Goal: Task Accomplishment & Management: Use online tool/utility

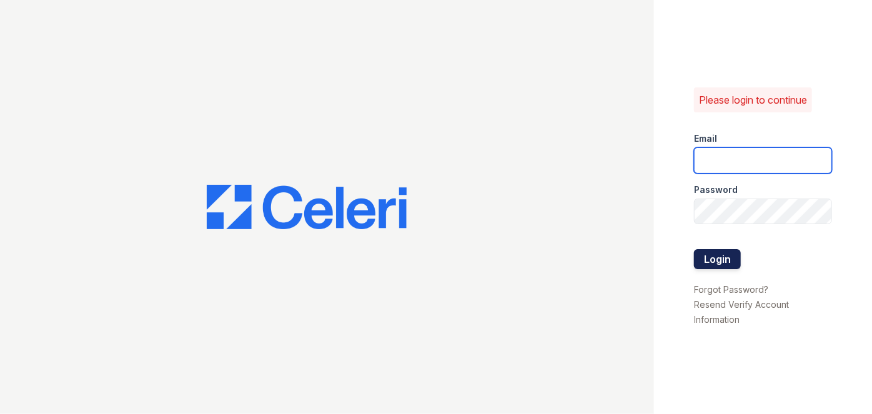
type input "darija.dedic@esusu.org"
click at [718, 265] on button "Login" at bounding box center [717, 259] width 47 height 20
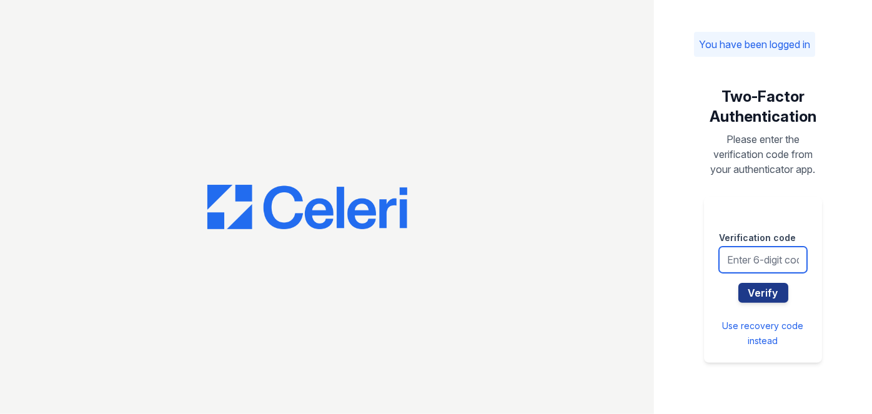
drag, startPoint x: 751, startPoint y: 264, endPoint x: 758, endPoint y: 267, distance: 7.6
click at [752, 264] on input "text" at bounding box center [763, 260] width 88 height 26
type input "654195"
click at [739, 283] on button "Verify" at bounding box center [764, 293] width 50 height 20
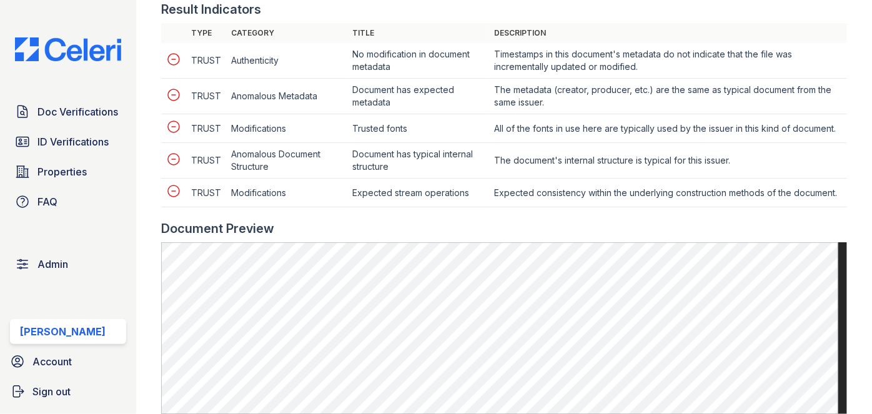
scroll to position [568, 0]
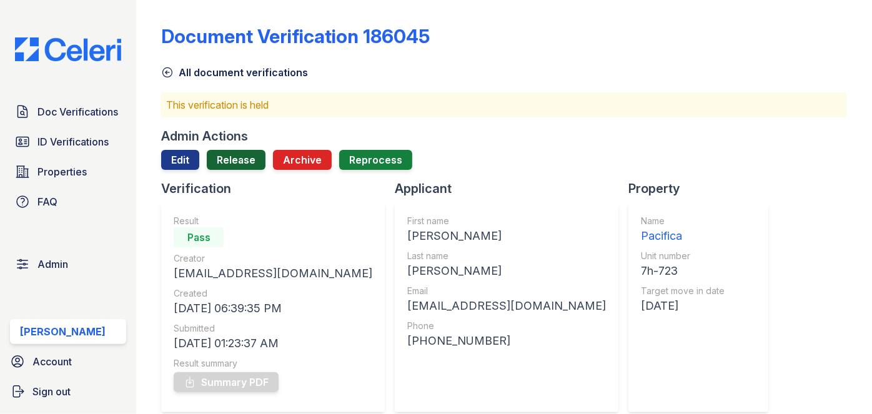
click at [239, 165] on link "Release" at bounding box center [236, 160] width 59 height 20
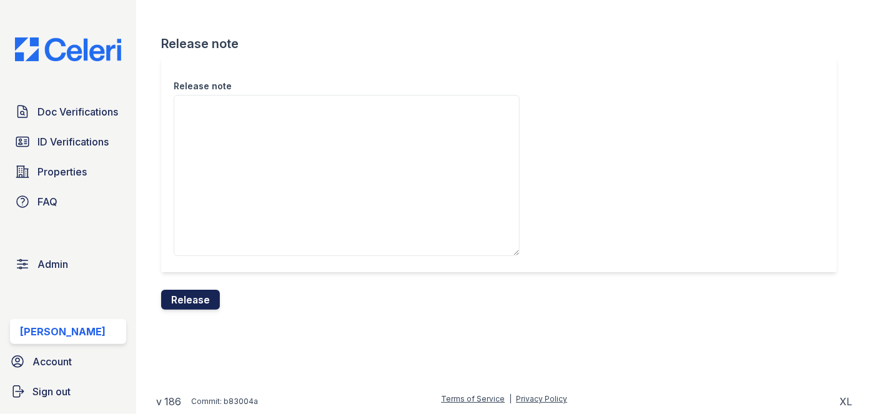
click at [219, 301] on button "Release" at bounding box center [190, 300] width 59 height 20
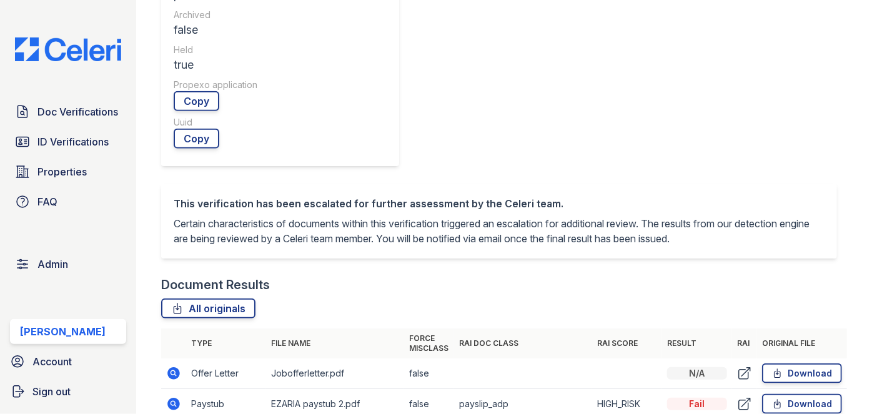
scroll to position [568, 0]
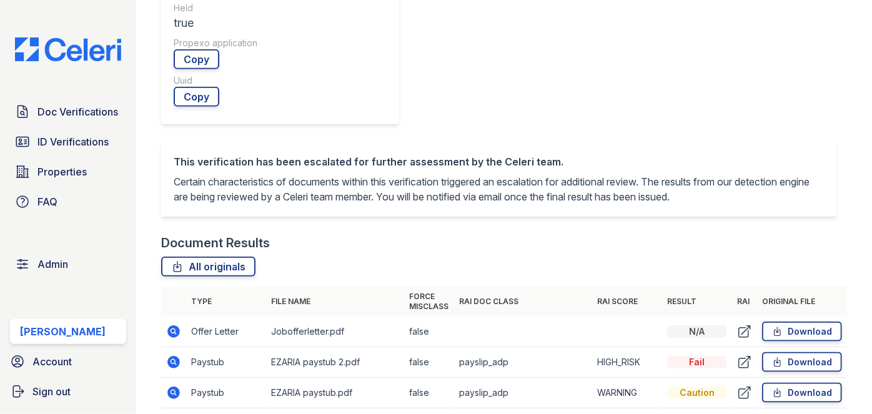
click at [198, 347] on td "Paystub" at bounding box center [226, 362] width 80 height 31
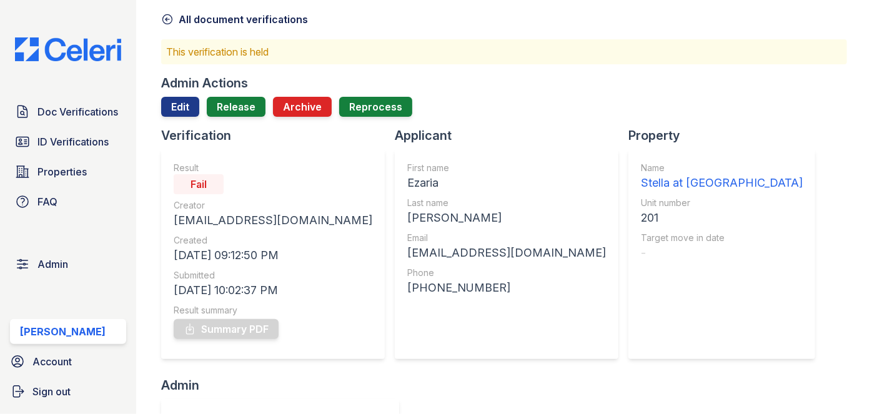
scroll to position [56, 0]
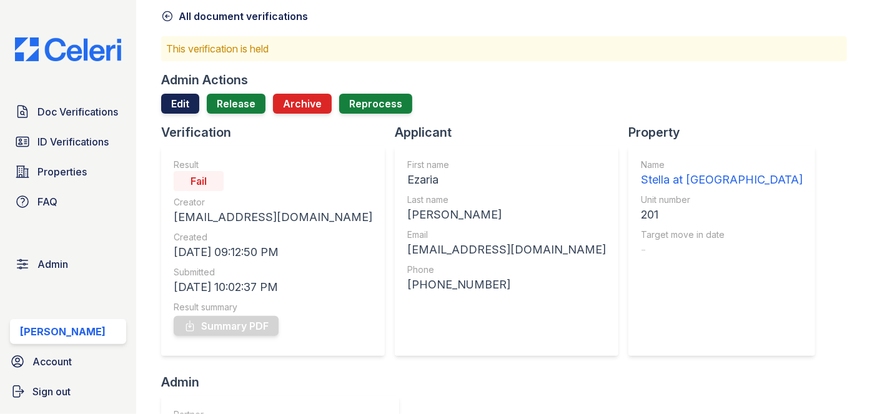
click at [179, 109] on link "Edit" at bounding box center [180, 104] width 38 height 20
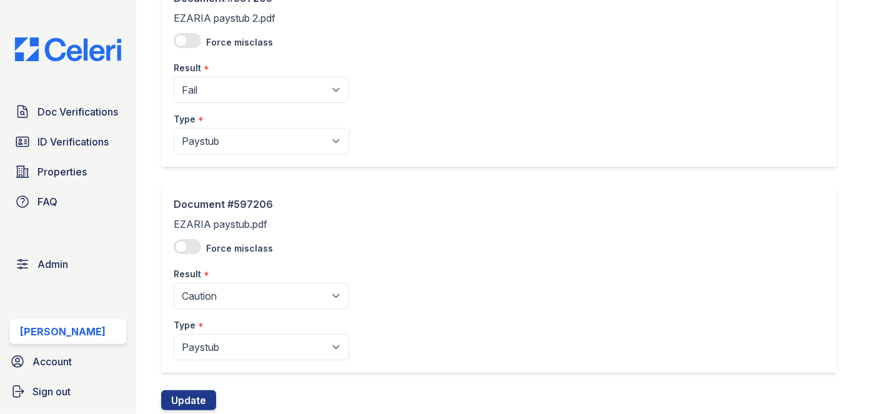
scroll to position [358, 0]
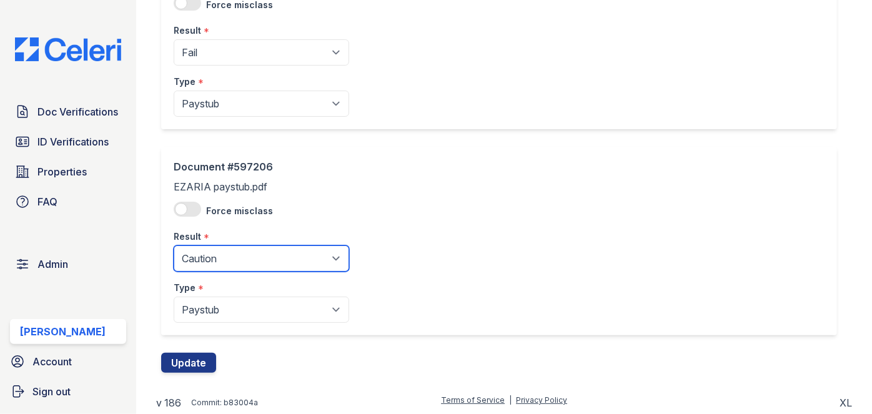
click at [210, 268] on select "Pending Sent Started Processing Pass Fail Caution Error N/A" at bounding box center [262, 259] width 176 height 26
click at [174, 246] on select "Pending Sent Started Processing Pass Fail Caution Error N/A" at bounding box center [262, 259] width 176 height 26
click at [211, 259] on select "Pending Sent Started Processing Pass Fail Caution Error N/A" at bounding box center [262, 259] width 176 height 26
select select "fail"
click at [174, 246] on select "Pending Sent Started Processing Pass Fail Caution Error N/A" at bounding box center [262, 259] width 176 height 26
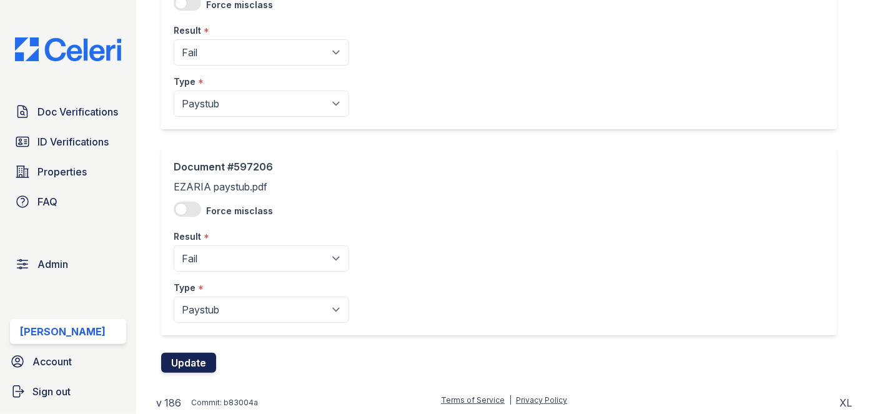
click at [200, 364] on button "Update" at bounding box center [188, 363] width 55 height 20
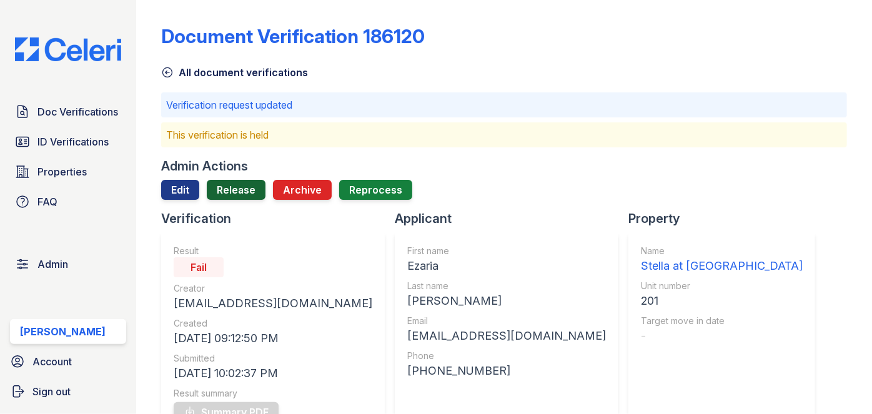
click at [256, 197] on link "Release" at bounding box center [236, 190] width 59 height 20
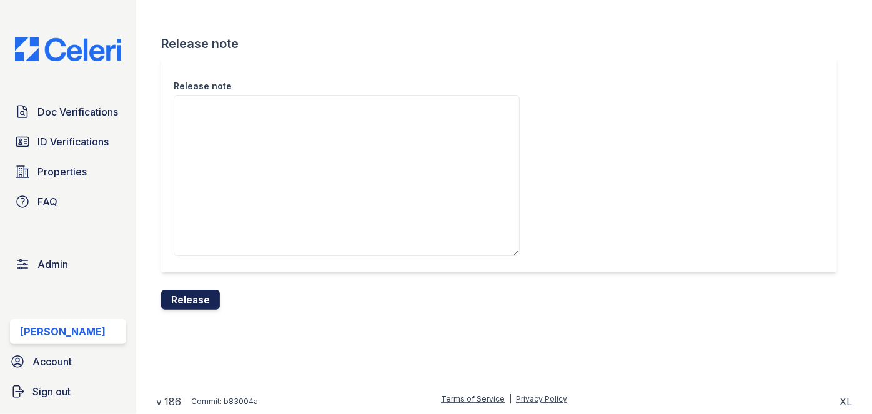
click at [207, 299] on button "Release" at bounding box center [190, 300] width 59 height 20
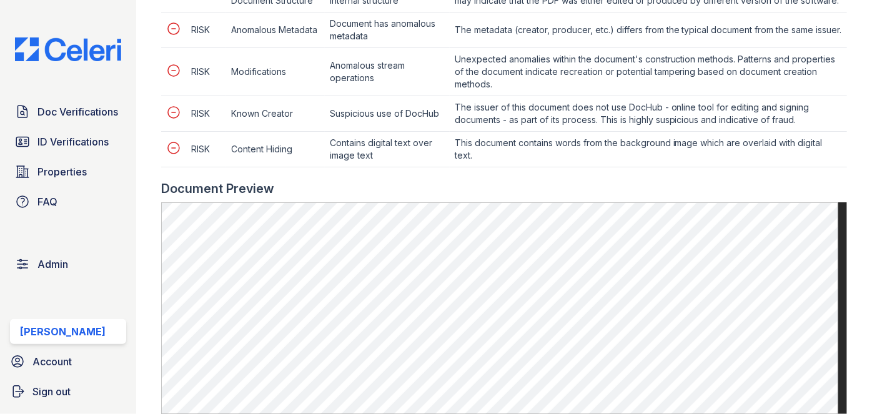
scroll to position [795, 0]
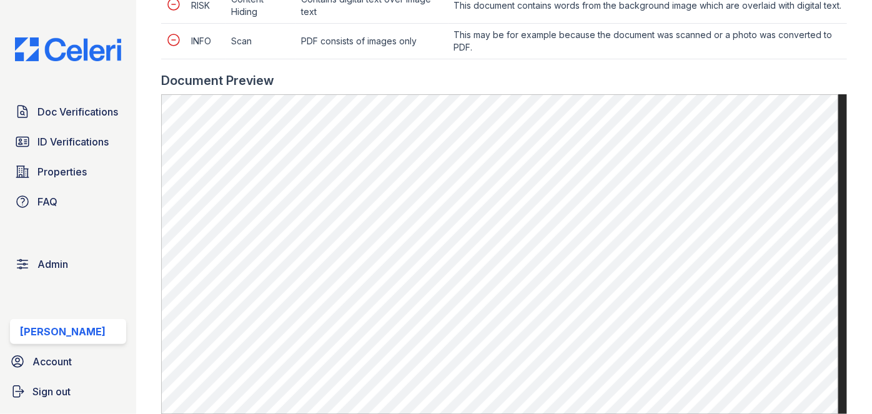
scroll to position [738, 0]
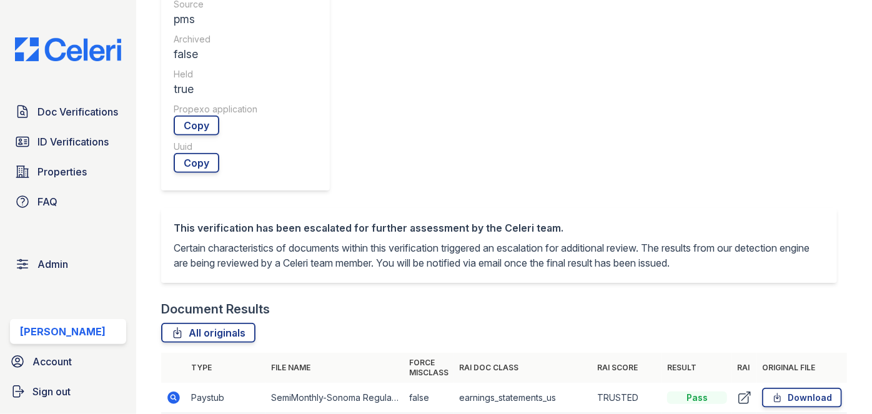
scroll to position [568, 0]
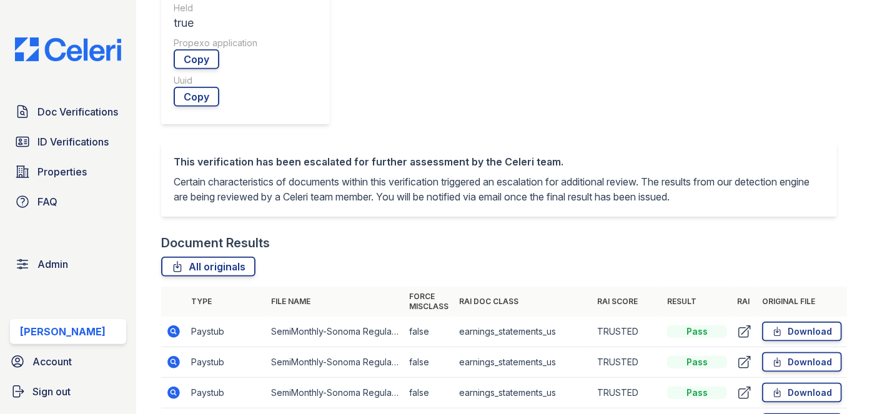
drag, startPoint x: 166, startPoint y: 162, endPoint x: 145, endPoint y: 132, distance: 37.3
click at [145, 132] on main "Document Verification 186121 All document verifications This verification is he…" at bounding box center [504, 207] width 736 height 414
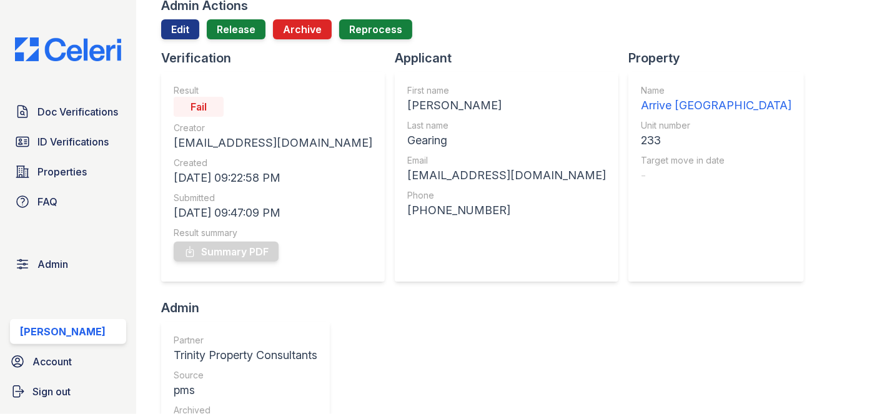
scroll to position [56, 0]
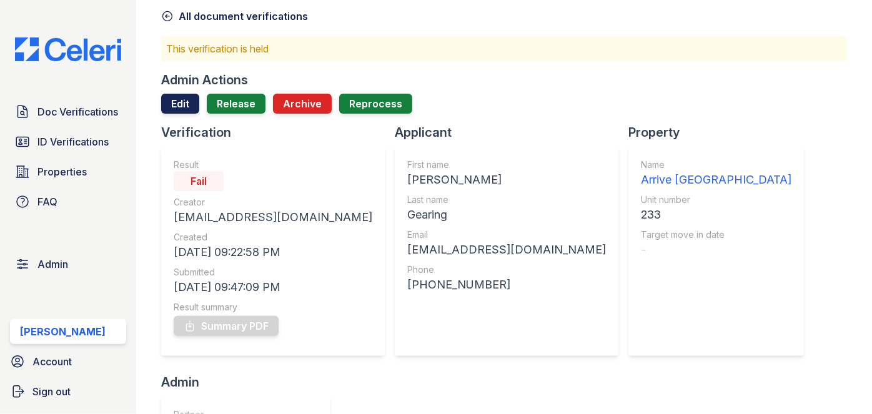
click at [174, 101] on link "Edit" at bounding box center [180, 104] width 38 height 20
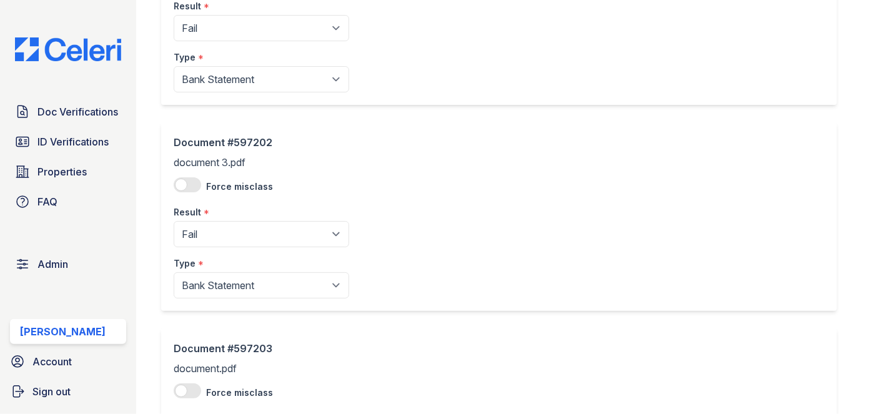
scroll to position [795, 0]
click at [210, 29] on select "Pending Sent Started Processing Pass Fail Caution Error N/A" at bounding box center [262, 28] width 176 height 26
select select "pass"
click at [174, 15] on select "Pending Sent Started Processing Pass Fail Caution Error N/A" at bounding box center [262, 28] width 176 height 26
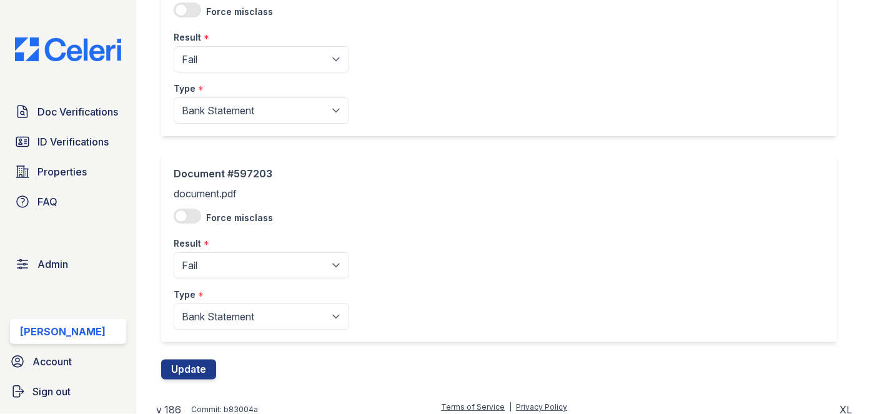
scroll to position [975, 0]
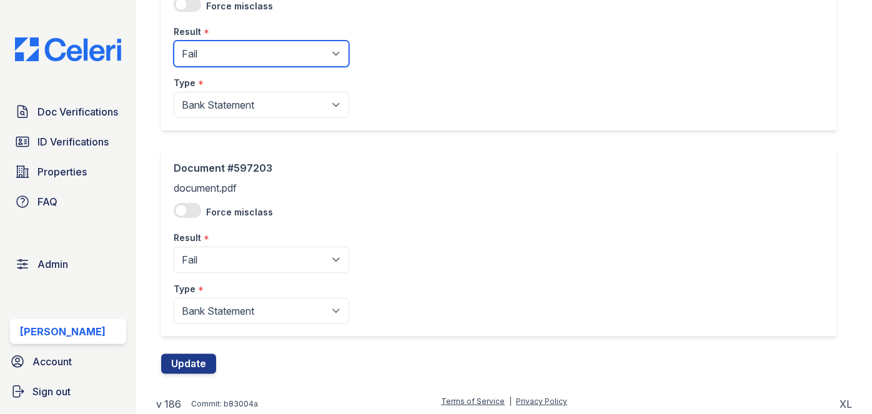
click at [214, 62] on select "Pending Sent Started Processing Pass Fail Caution Error N/A" at bounding box center [262, 54] width 176 height 26
select select "pass"
click at [174, 41] on select "Pending Sent Started Processing Pass Fail Caution Error N/A" at bounding box center [262, 54] width 176 height 26
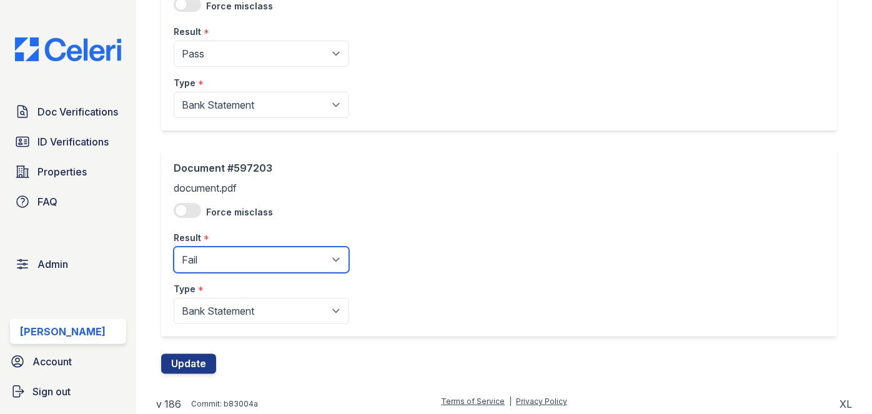
click at [211, 251] on select "Pending Sent Started Processing Pass Fail Caution Error N/A" at bounding box center [262, 260] width 176 height 26
select select "pass"
click at [174, 247] on select "Pending Sent Started Processing Pass Fail Caution Error N/A" at bounding box center [262, 260] width 176 height 26
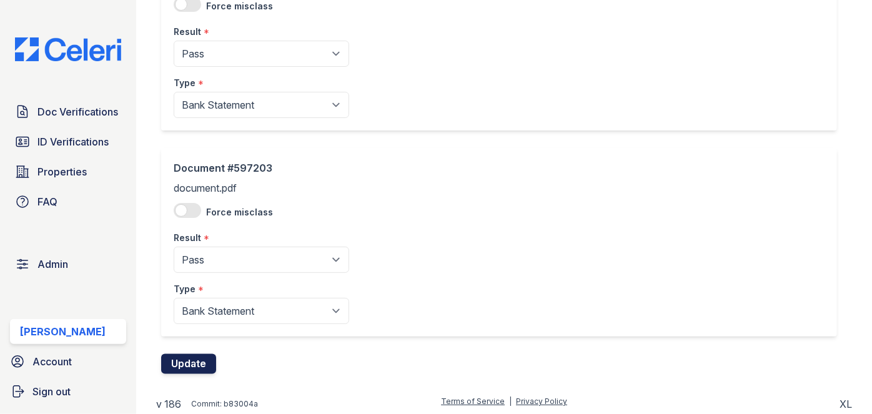
click at [215, 354] on button "Update" at bounding box center [188, 364] width 55 height 20
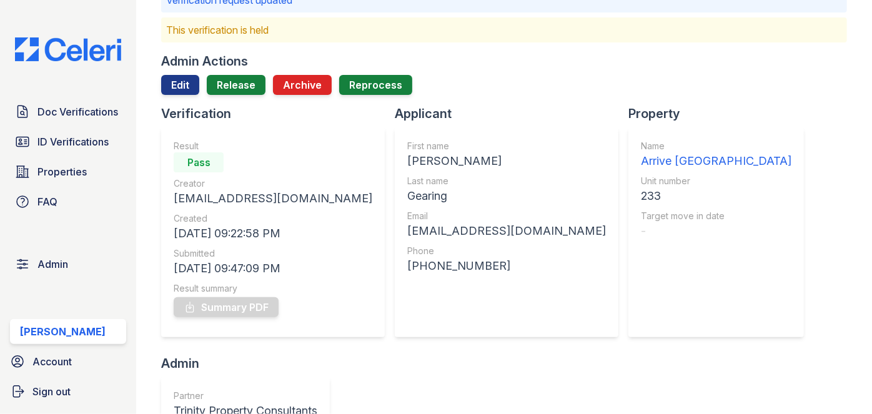
scroll to position [56, 0]
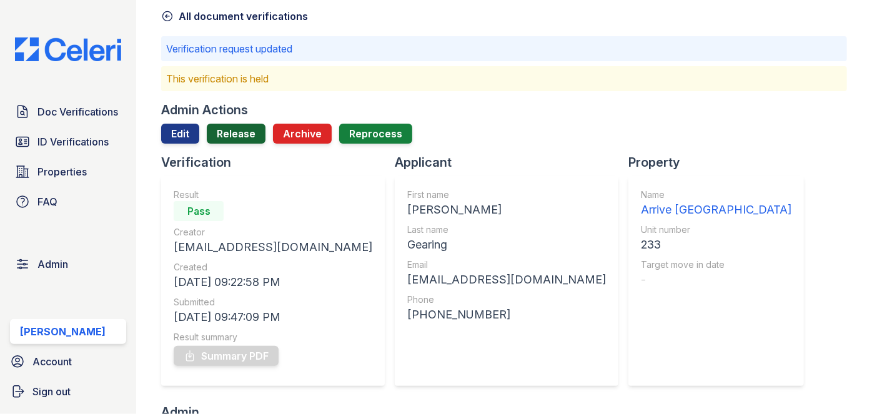
click at [256, 127] on link "Release" at bounding box center [236, 134] width 59 height 20
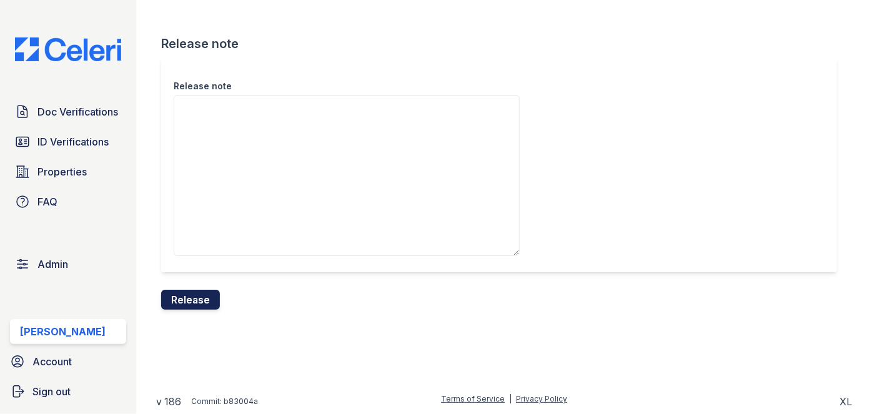
drag, startPoint x: 201, startPoint y: 293, endPoint x: 468, endPoint y: 69, distance: 349.1
click at [201, 292] on button "Release" at bounding box center [190, 300] width 59 height 20
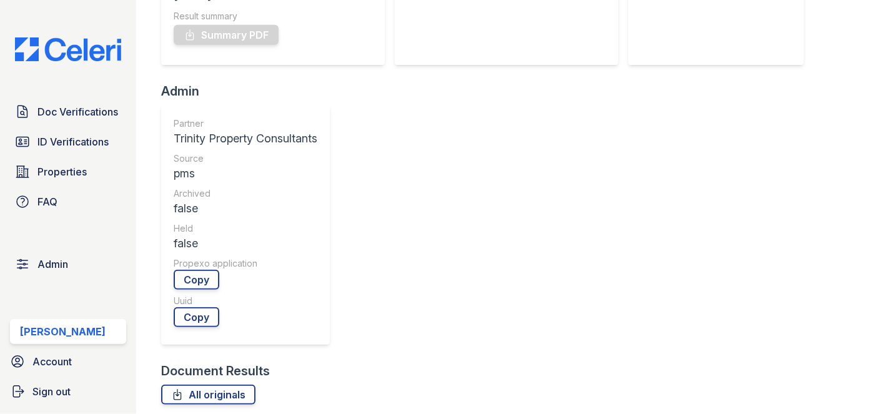
scroll to position [397, 0]
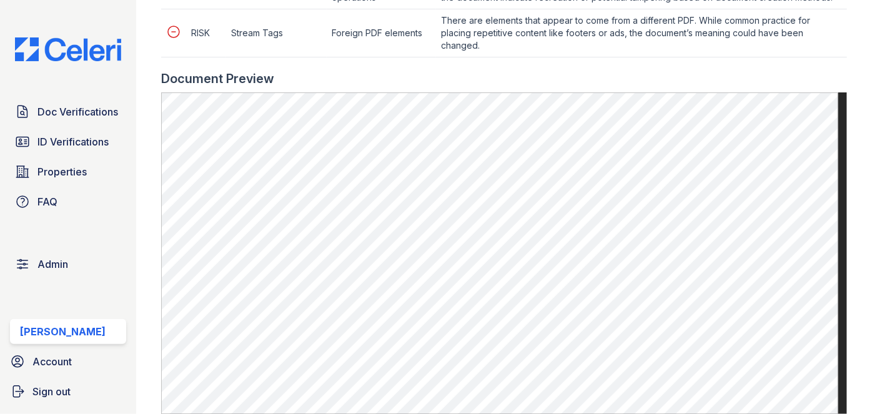
scroll to position [795, 0]
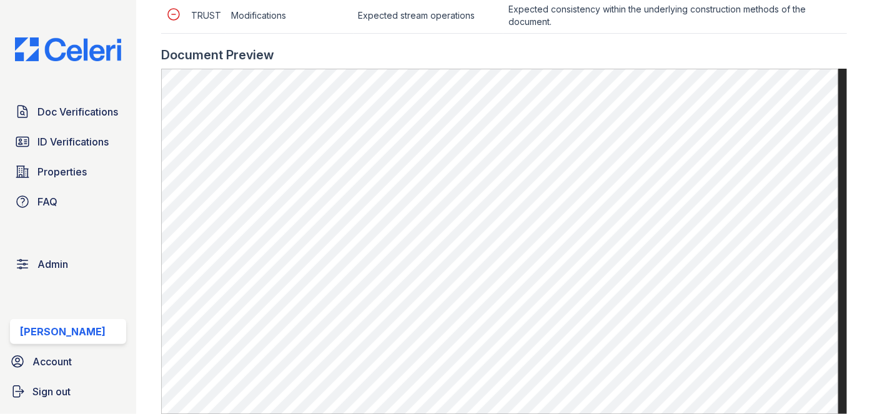
scroll to position [738, 0]
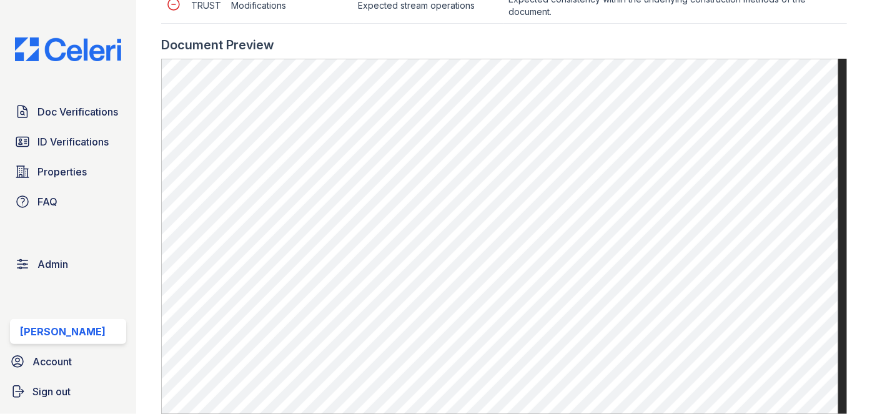
scroll to position [738, 0]
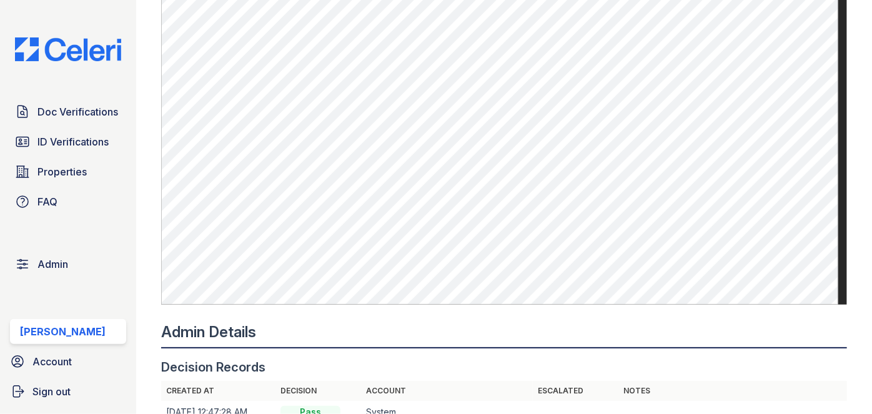
scroll to position [795, 0]
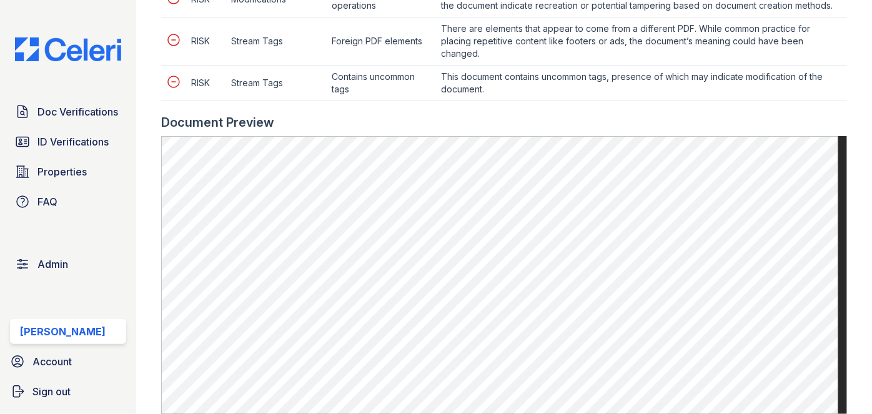
scroll to position [795, 0]
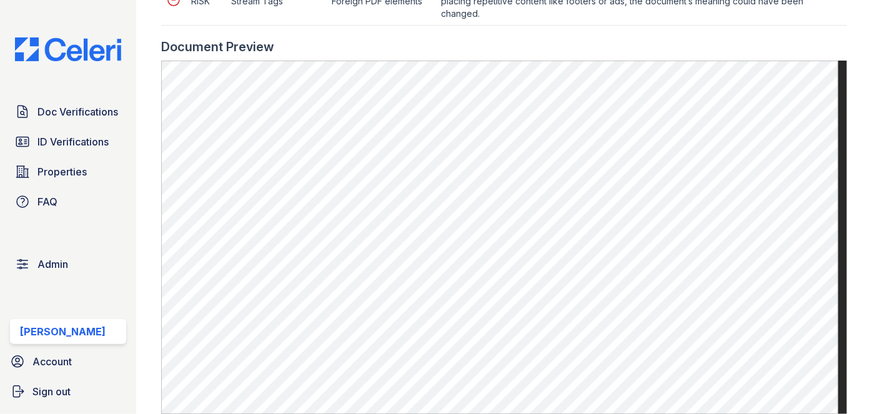
scroll to position [852, 0]
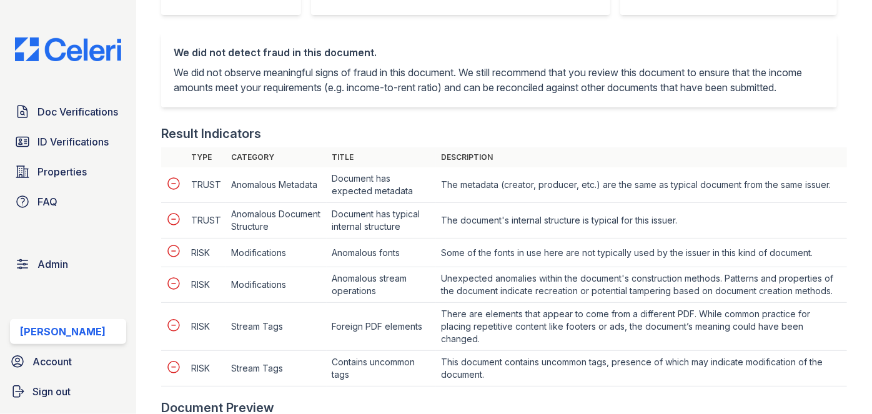
scroll to position [454, 0]
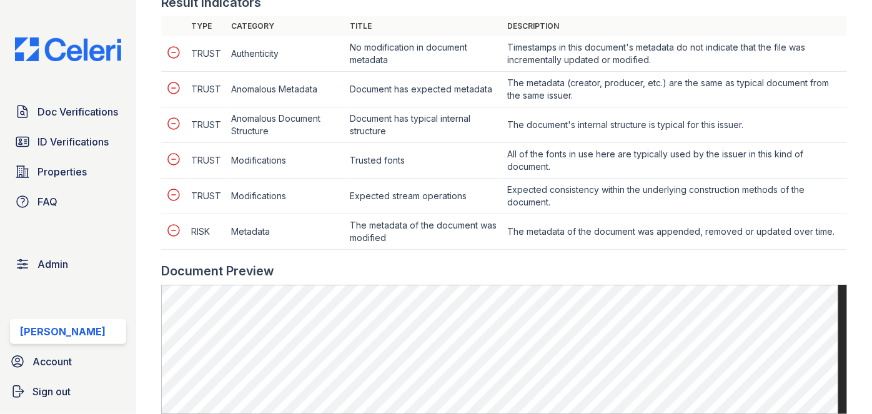
scroll to position [625, 0]
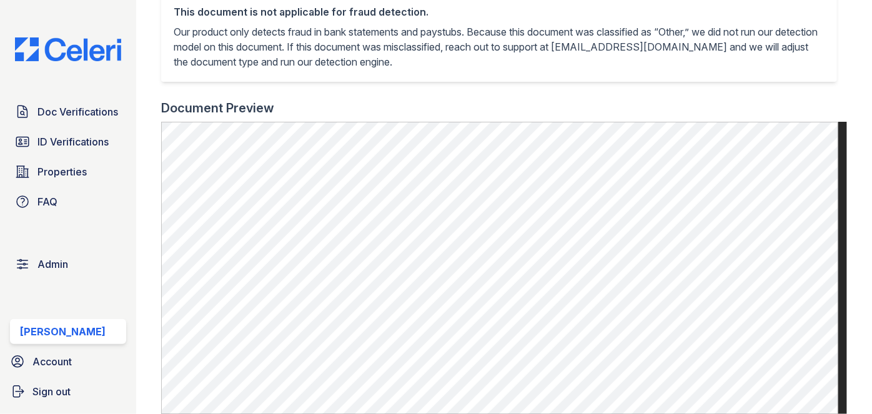
scroll to position [341, 0]
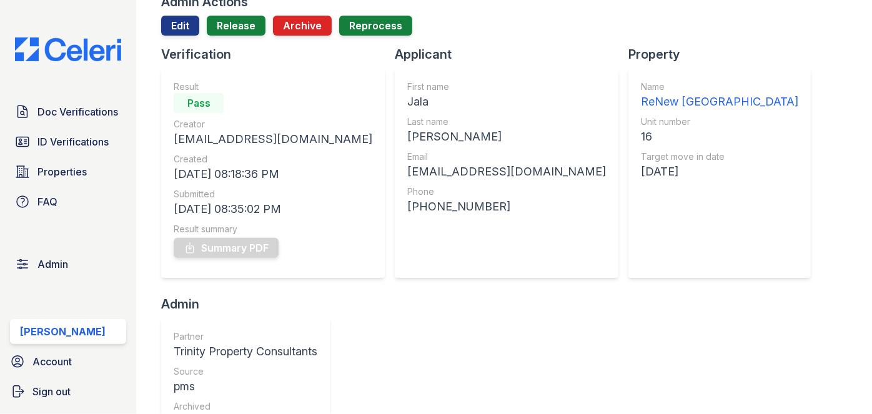
scroll to position [113, 0]
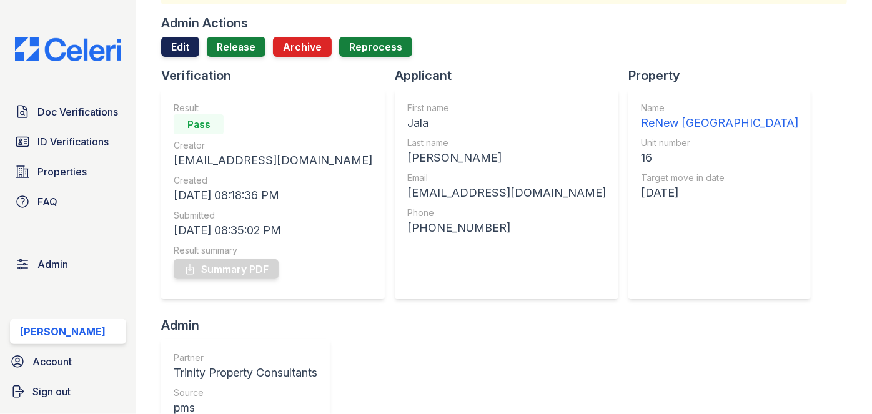
click at [171, 47] on link "Edit" at bounding box center [180, 47] width 38 height 20
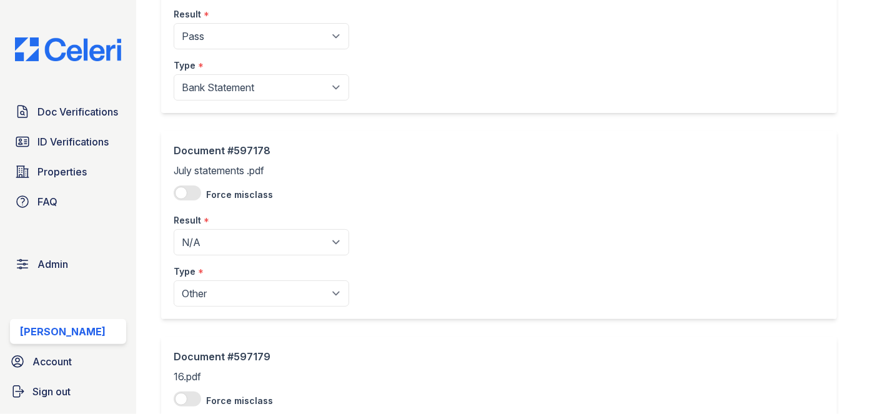
scroll to position [1079, 0]
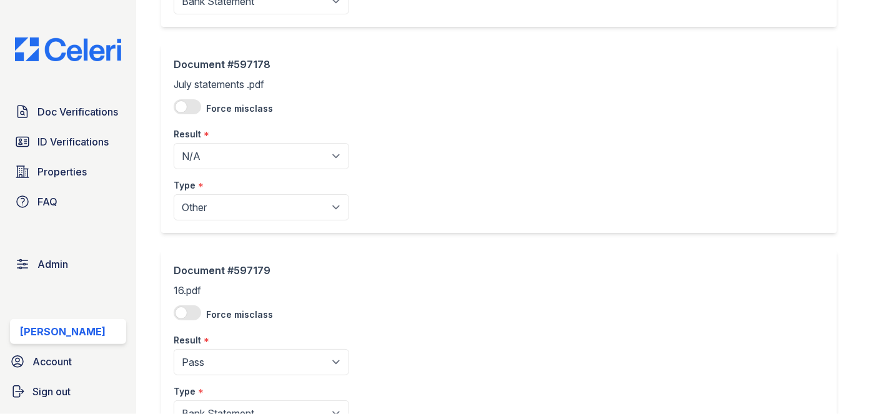
click at [202, 206] on select "Paystub Bank Statement Offer Letter Tax Documents Benefit Award Letter Investme…" at bounding box center [262, 207] width 176 height 26
select select "bank_statement"
click at [174, 194] on select "Paystub Bank Statement Offer Letter Tax Documents Benefit Award Letter Investme…" at bounding box center [262, 207] width 176 height 26
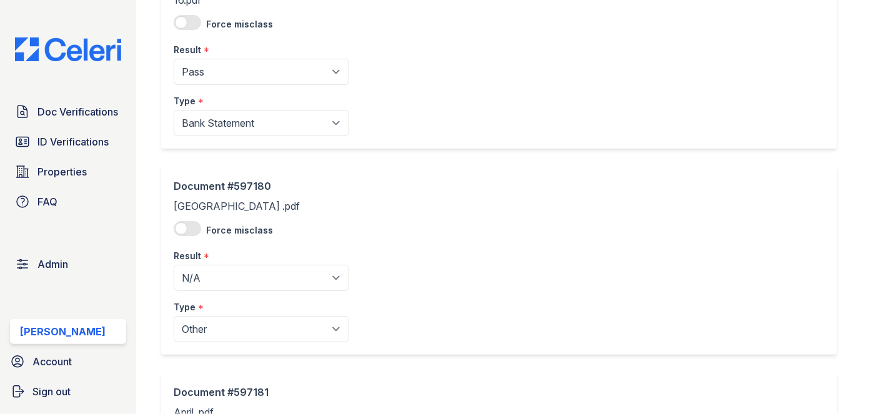
scroll to position [1477, 0]
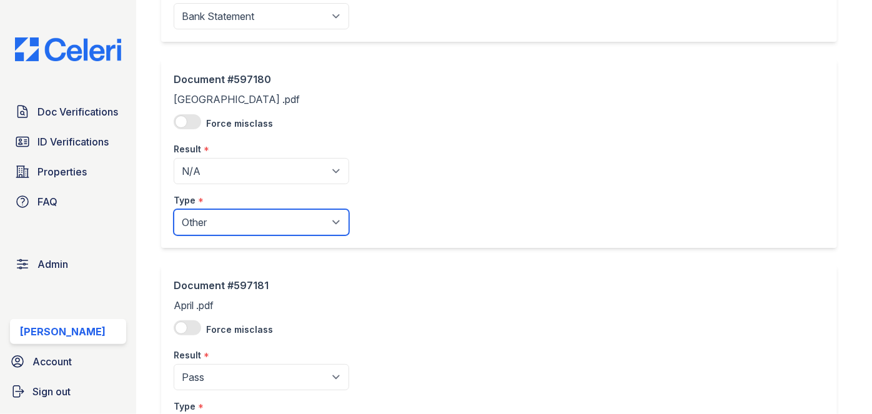
click at [201, 219] on select "Paystub Bank Statement Offer Letter Tax Documents Benefit Award Letter Investme…" at bounding box center [262, 222] width 176 height 26
select select "bank_statement"
click at [174, 209] on select "Paystub Bank Statement Offer Letter Tax Documents Benefit Award Letter Investme…" at bounding box center [262, 222] width 176 height 26
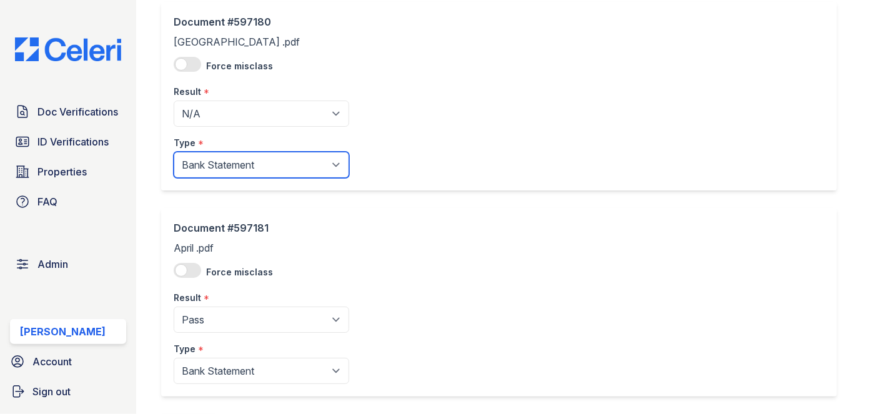
scroll to position [1593, 0]
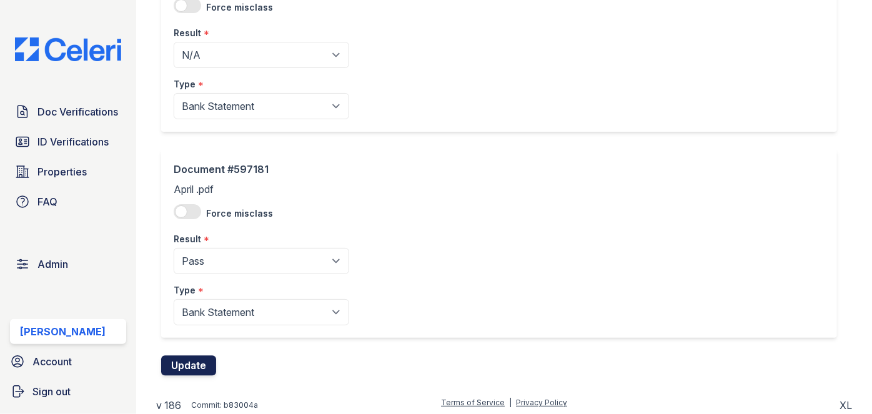
click at [180, 356] on button "Update" at bounding box center [188, 366] width 55 height 20
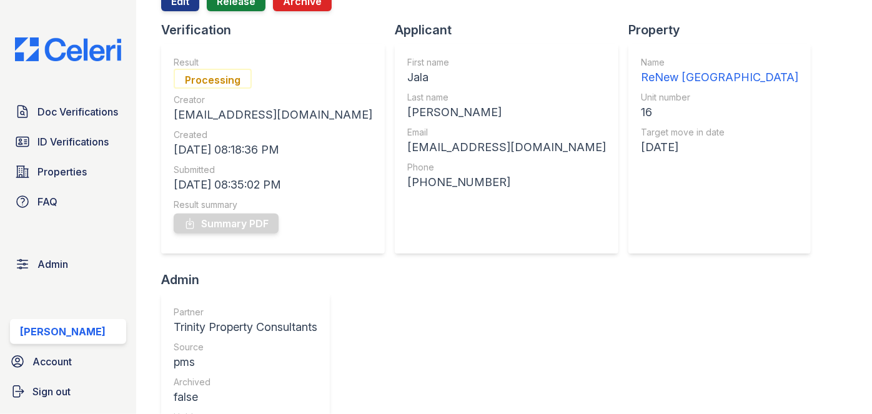
scroll to position [113, 0]
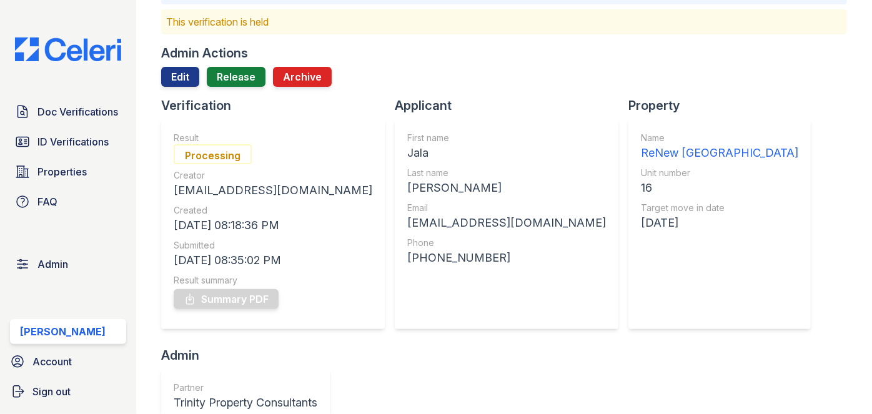
click at [175, 87] on div at bounding box center [504, 92] width 686 height 10
click at [174, 74] on link "Edit" at bounding box center [180, 77] width 38 height 20
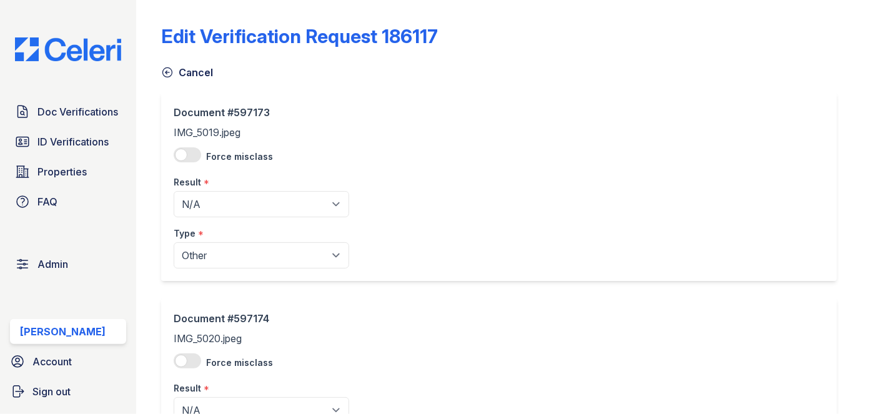
click at [166, 72] on icon at bounding box center [167, 72] width 9 height 9
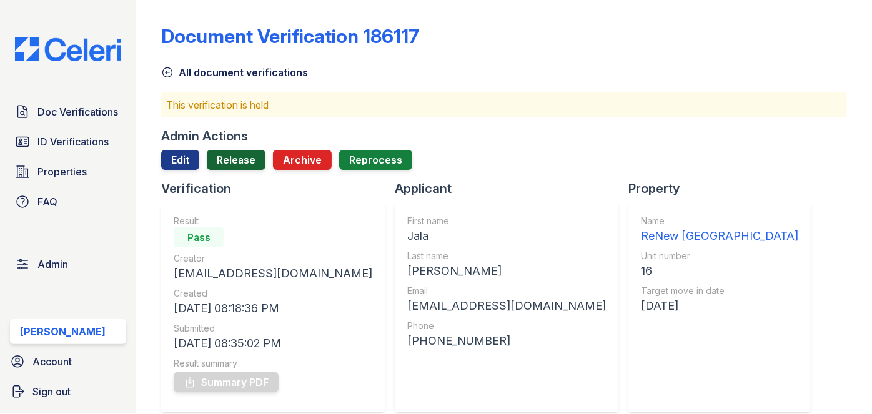
click at [241, 162] on link "Release" at bounding box center [236, 160] width 59 height 20
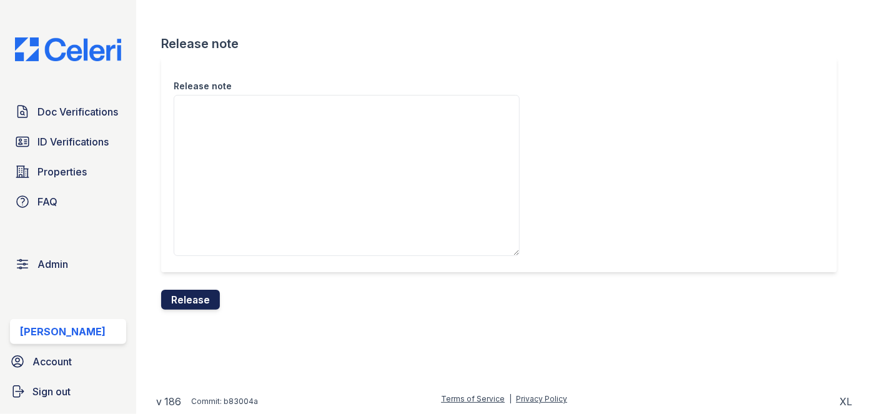
click at [209, 299] on button "Release" at bounding box center [190, 300] width 59 height 20
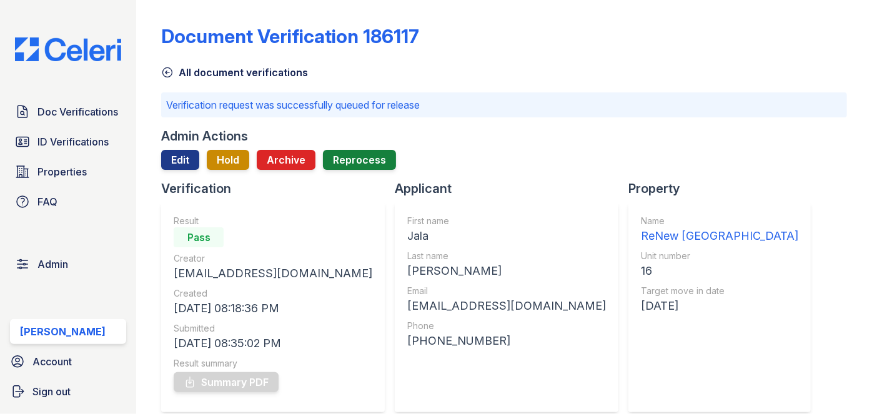
click at [828, 104] on p "Verification request was successfully queued for release" at bounding box center [504, 104] width 676 height 15
click at [111, 109] on span "Doc Verifications" at bounding box center [77, 111] width 81 height 15
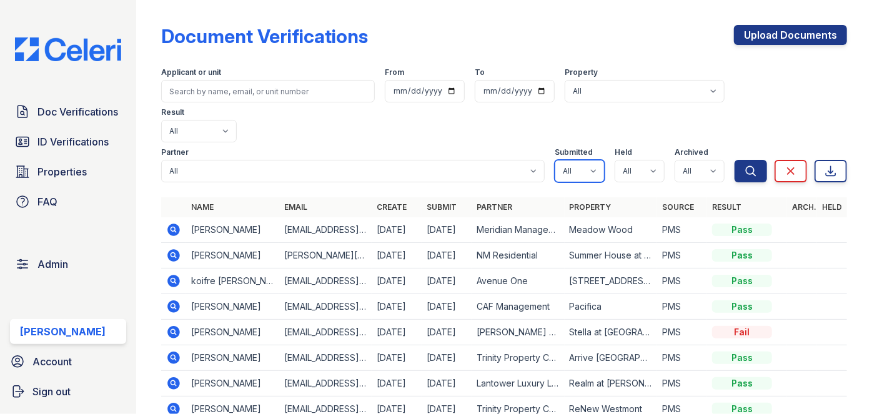
click at [589, 160] on select "All true false" at bounding box center [580, 171] width 50 height 22
select select "true"
click at [555, 160] on select "All true false" at bounding box center [580, 171] width 50 height 22
click at [634, 160] on select "All true false" at bounding box center [640, 171] width 50 height 22
select select "true"
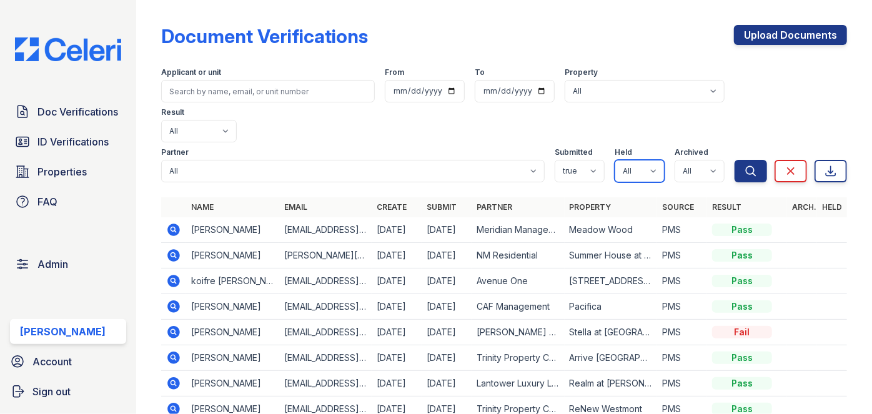
click at [615, 160] on select "All true false" at bounding box center [640, 171] width 50 height 22
click at [692, 160] on select "All true false" at bounding box center [700, 171] width 50 height 22
select select "false"
click at [675, 160] on select "All true false" at bounding box center [700, 171] width 50 height 22
click at [740, 160] on button "Search" at bounding box center [751, 171] width 32 height 22
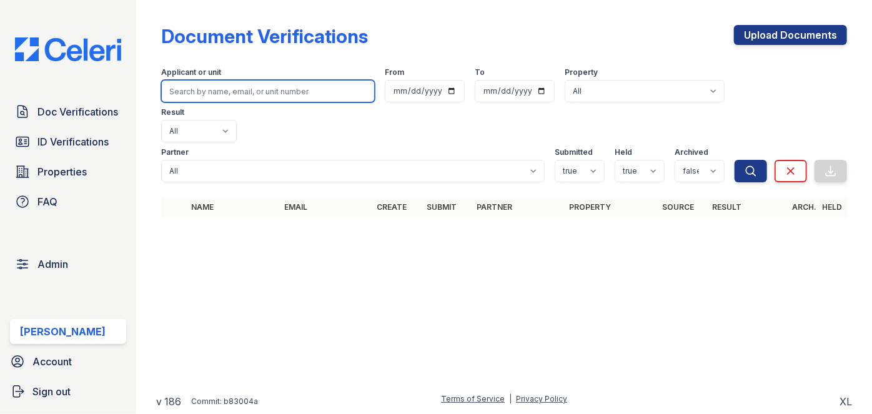
click at [203, 100] on input "search" at bounding box center [268, 91] width 214 height 22
paste input "anthonycdancer64@gmail.com"
type input "anthonycdancer64@gmail.com"
click at [735, 160] on button "Search" at bounding box center [751, 171] width 32 height 22
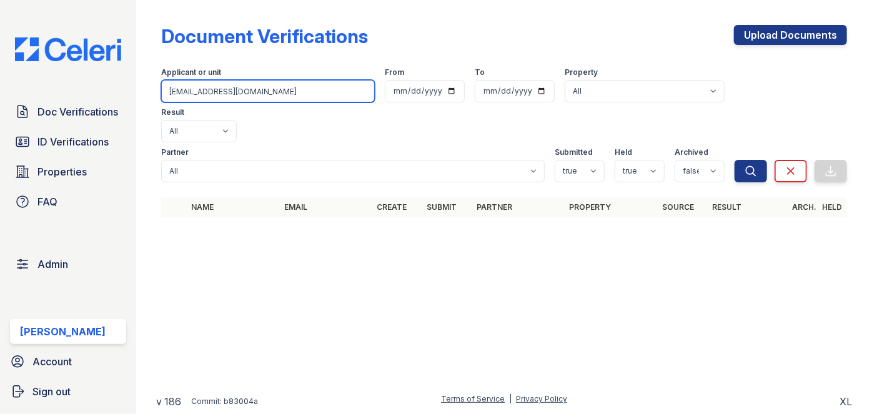
click at [230, 91] on input "anthonycdancer64@gmail.com" at bounding box center [268, 91] width 214 height 22
paste input "Anthony Dancer"
type input "Anthony Dancer"
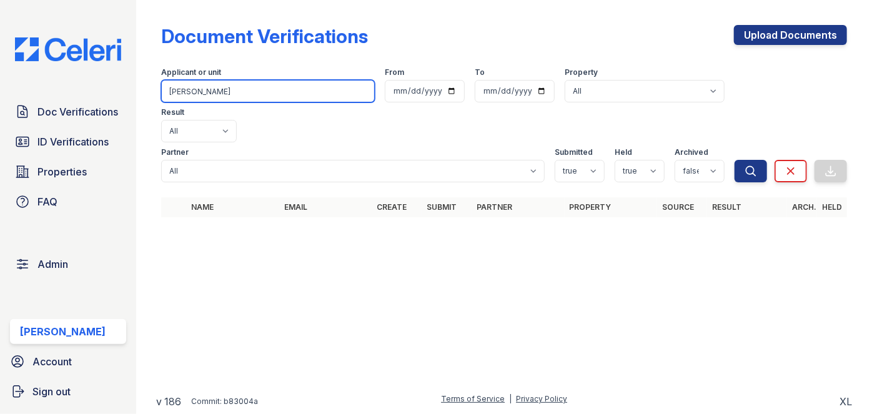
click at [735, 160] on button "Search" at bounding box center [751, 171] width 32 height 22
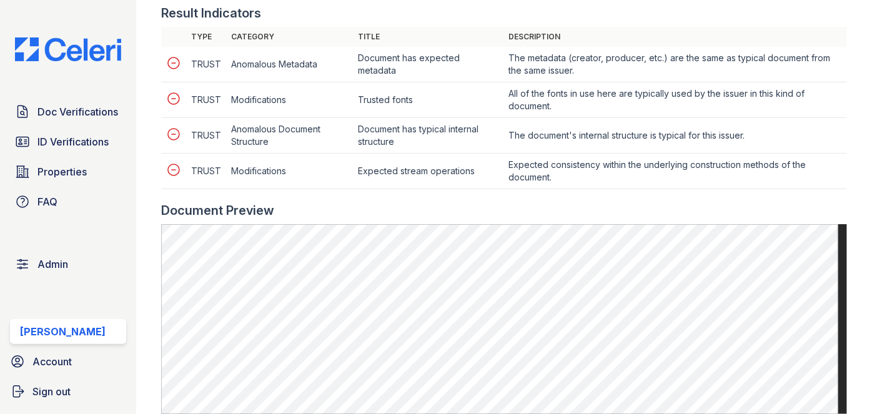
scroll to position [568, 0]
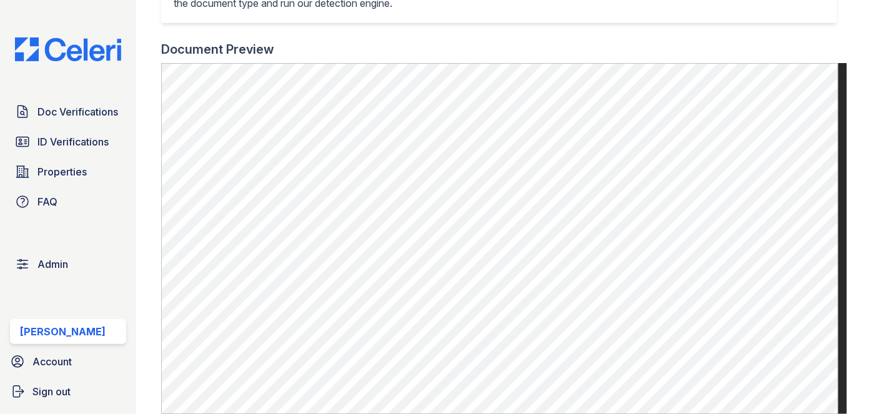
scroll to position [397, 0]
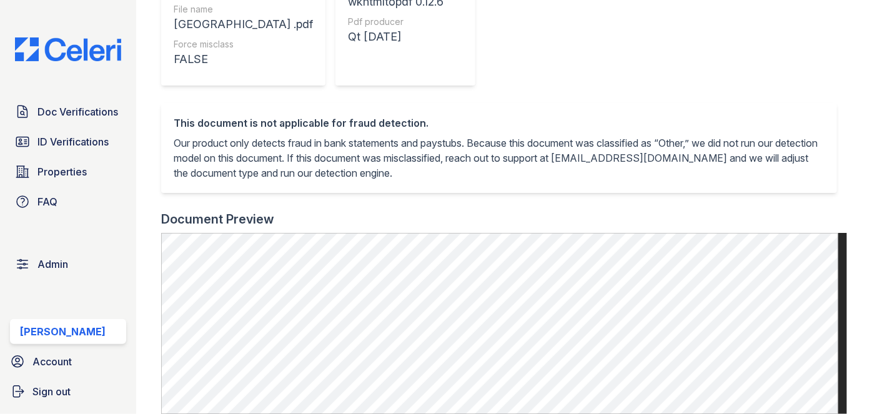
scroll to position [397, 0]
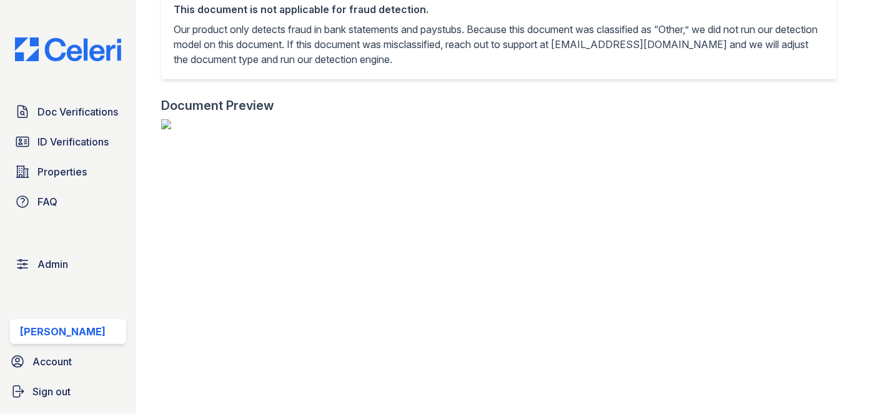
scroll to position [454, 0]
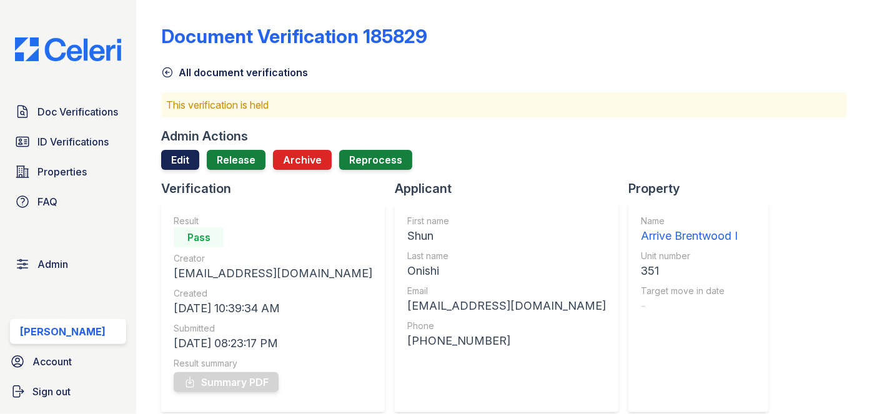
click at [187, 157] on link "Edit" at bounding box center [180, 160] width 38 height 20
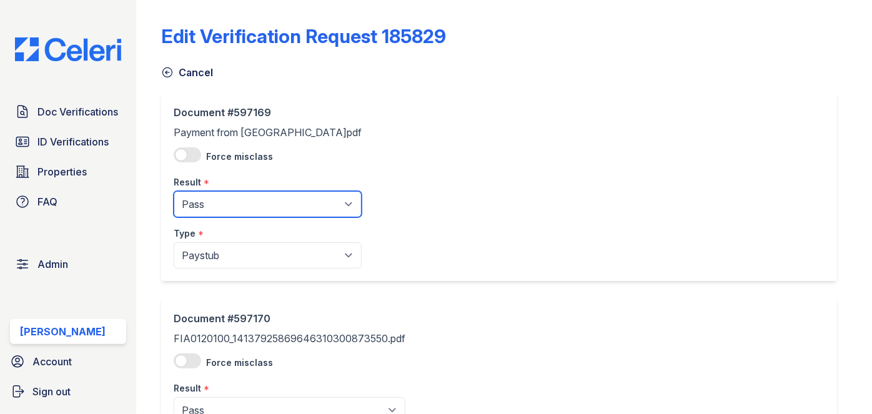
click at [241, 204] on select "Pending Sent Started Processing Pass Fail Caution Error N/A" at bounding box center [268, 204] width 188 height 26
select select "caution"
click at [174, 191] on select "Pending Sent Started Processing Pass Fail Caution Error N/A" at bounding box center [268, 204] width 188 height 26
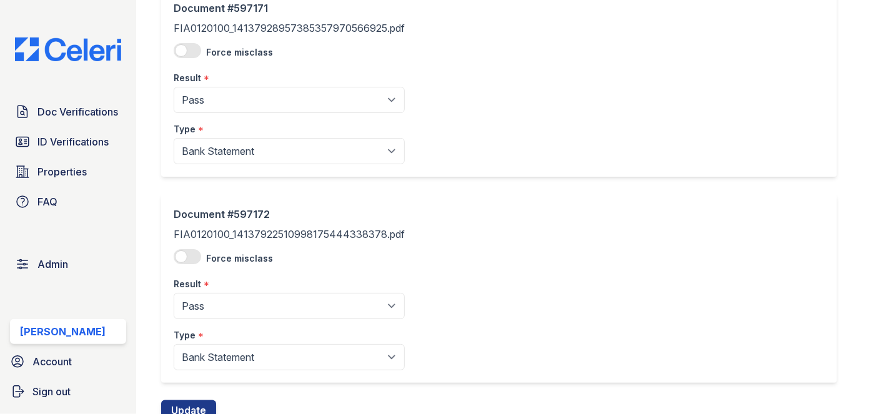
scroll to position [564, 0]
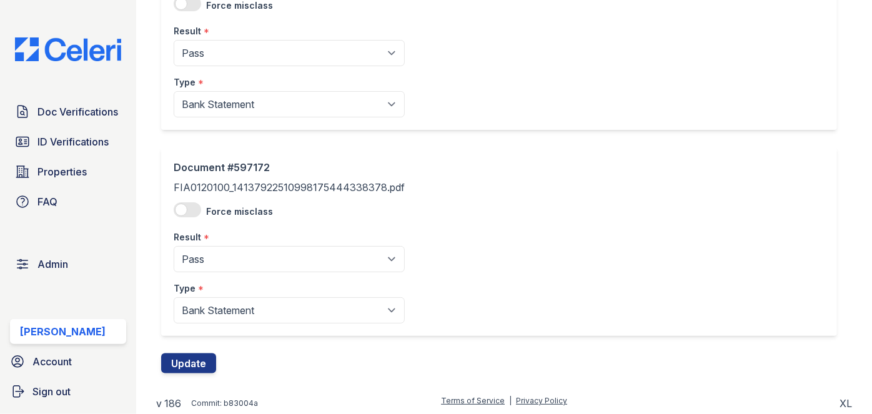
click at [191, 362] on button "Update" at bounding box center [188, 364] width 55 height 20
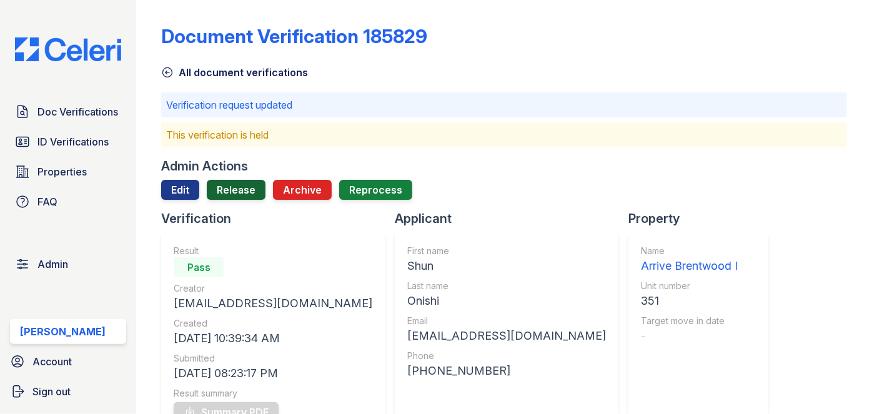
click at [241, 194] on link "Release" at bounding box center [236, 190] width 59 height 20
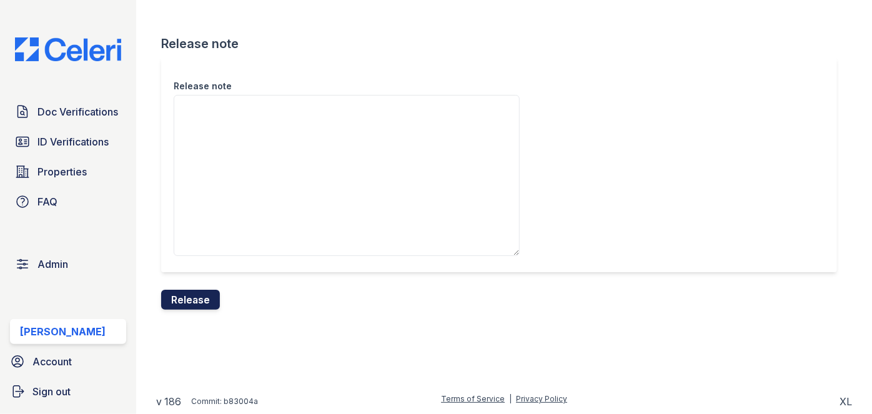
click at [191, 292] on button "Release" at bounding box center [190, 300] width 59 height 20
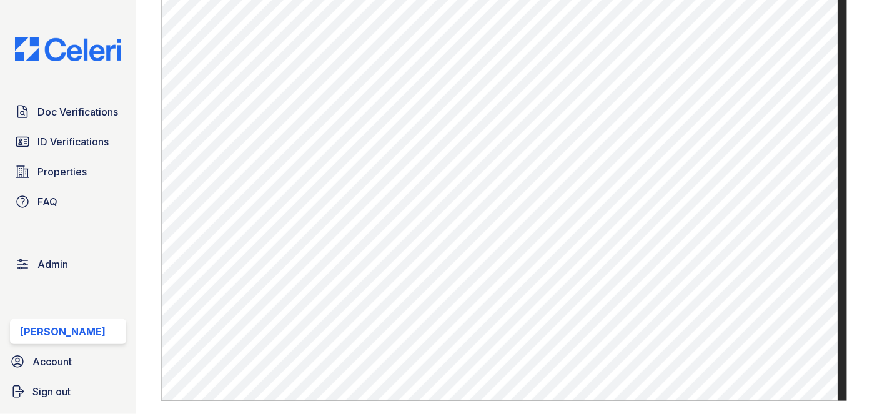
scroll to position [852, 0]
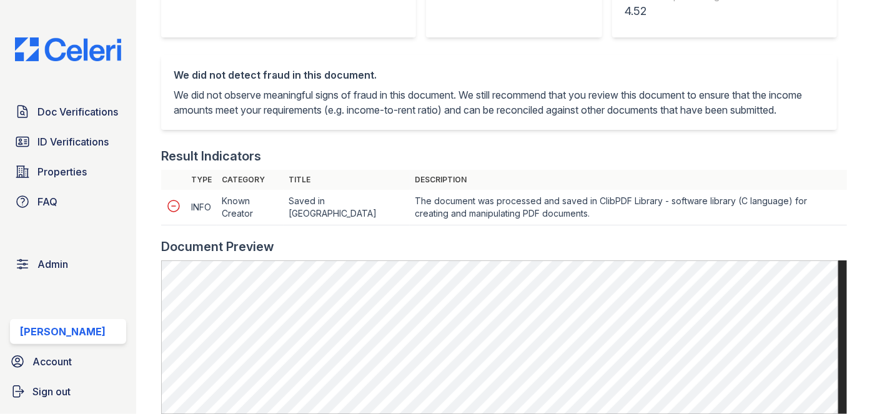
scroll to position [454, 0]
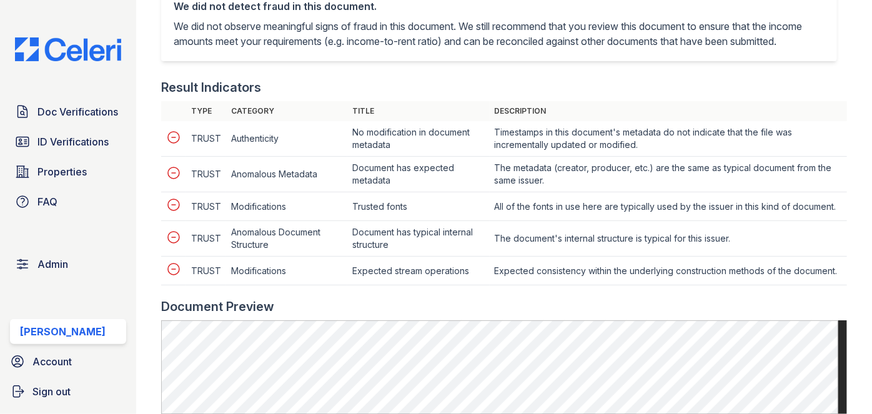
scroll to position [568, 0]
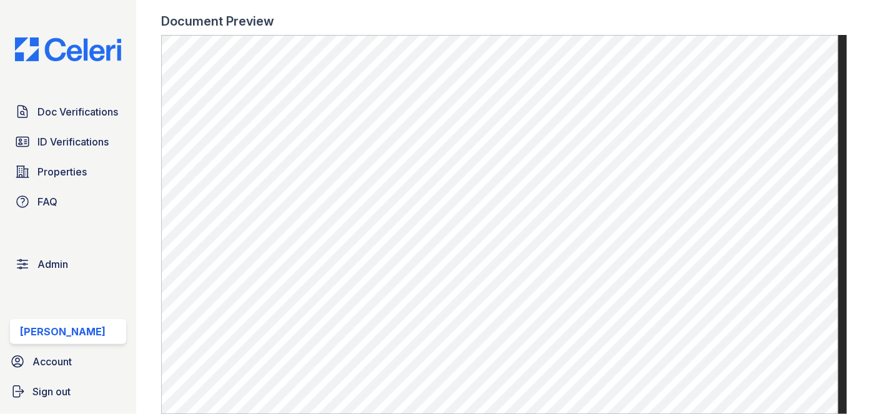
scroll to position [738, 0]
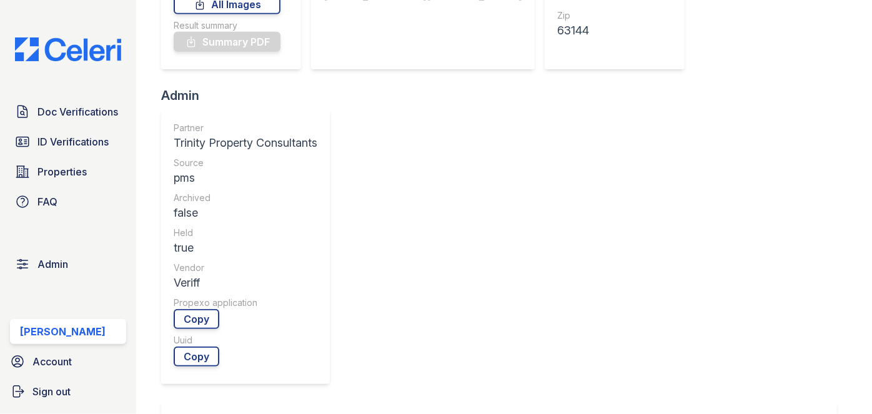
scroll to position [511, 0]
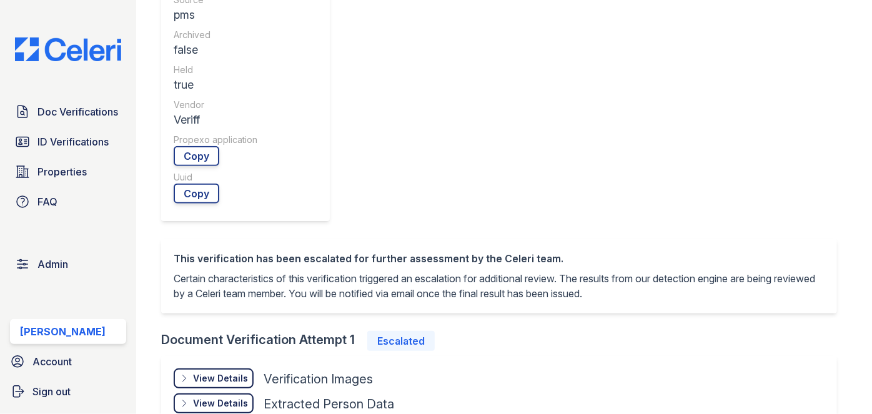
click at [204, 372] on div "View Details" at bounding box center [220, 378] width 55 height 12
click at [192, 369] on div "View Details Details" at bounding box center [214, 379] width 80 height 20
click at [0, 0] on div "Hide Details Details" at bounding box center [0, 0] width 0 height 0
click at [208, 372] on div "View Details" at bounding box center [220, 378] width 55 height 12
click at [215, 406] on link "Open" at bounding box center [206, 416] width 64 height 20
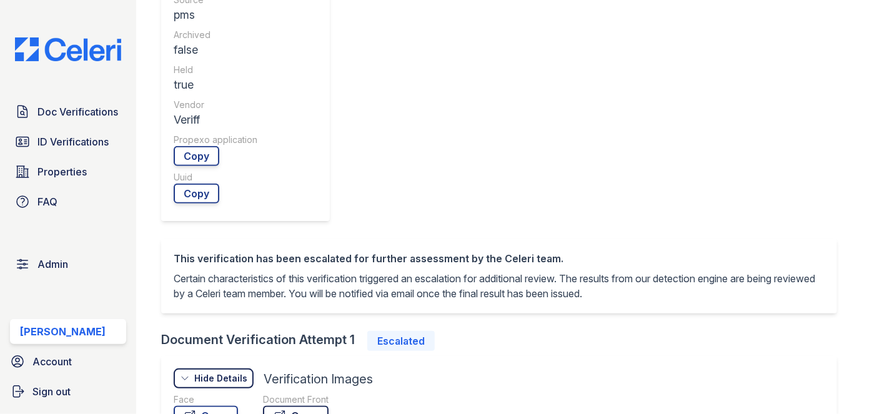
click at [292, 406] on link "Open" at bounding box center [296, 416] width 66 height 20
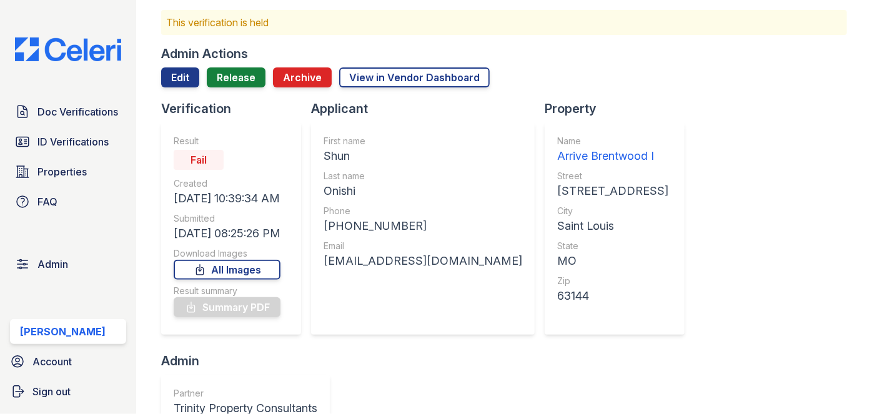
scroll to position [56, 0]
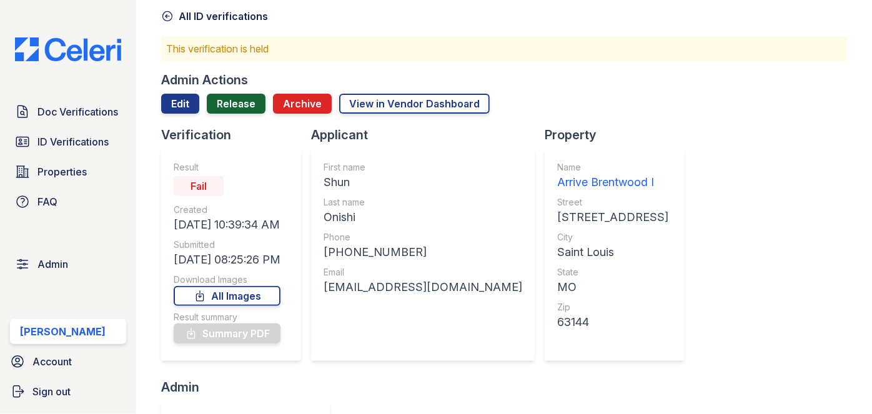
click at [230, 99] on link "Release" at bounding box center [236, 104] width 59 height 20
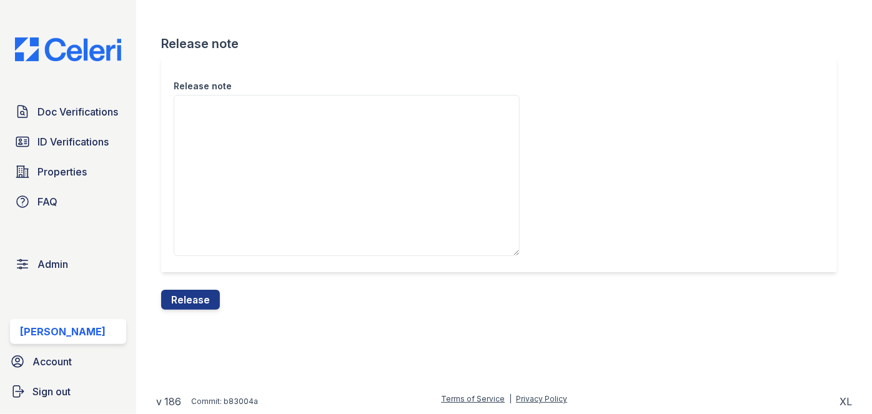
click at [224, 91] on label "Release note" at bounding box center [203, 86] width 58 height 12
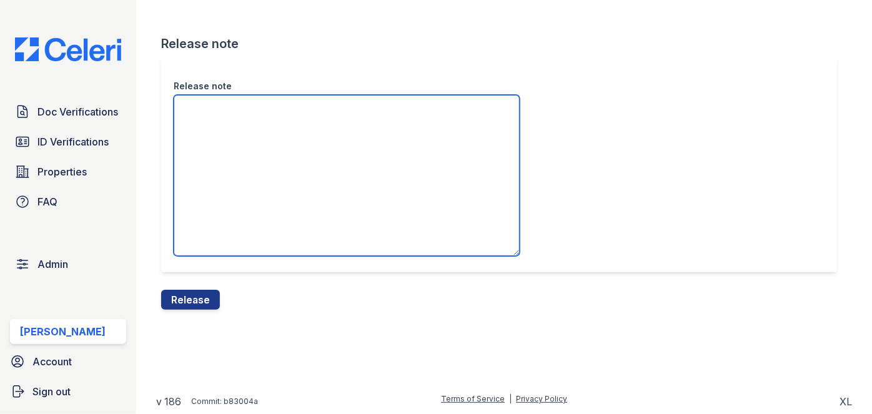
click at [224, 95] on textarea "Release note" at bounding box center [347, 175] width 346 height 161
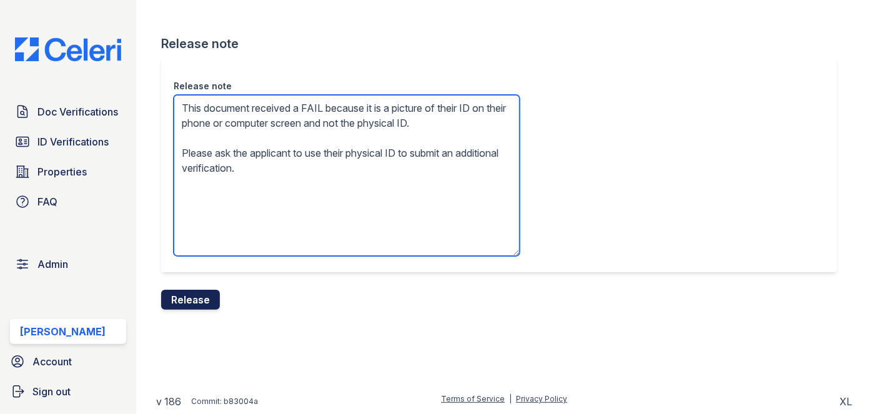
type textarea "This document received a FAIL because it is a picture of their ID on their phon…"
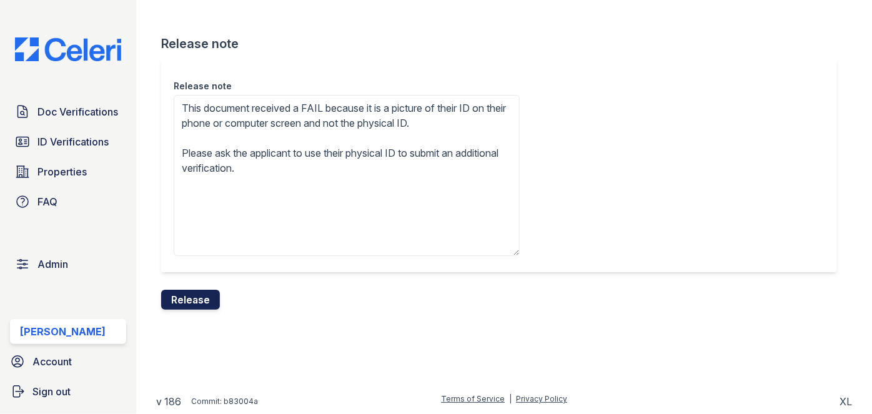
click at [184, 307] on button "Release" at bounding box center [190, 300] width 59 height 20
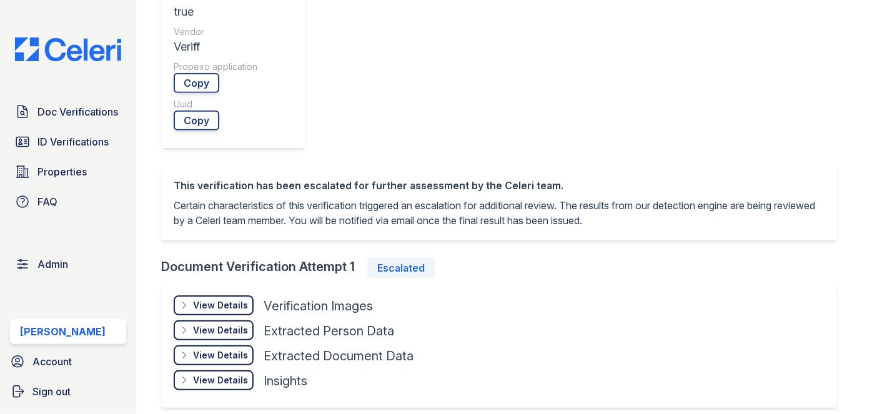
scroll to position [625, 0]
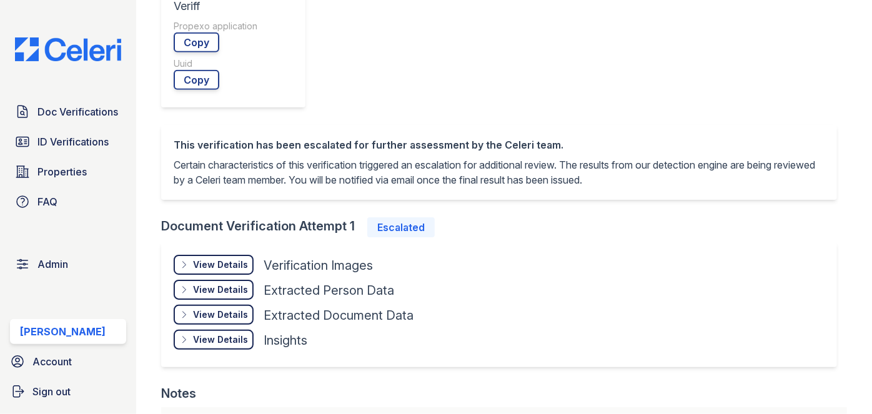
click at [212, 271] on div "View Details" at bounding box center [220, 265] width 55 height 12
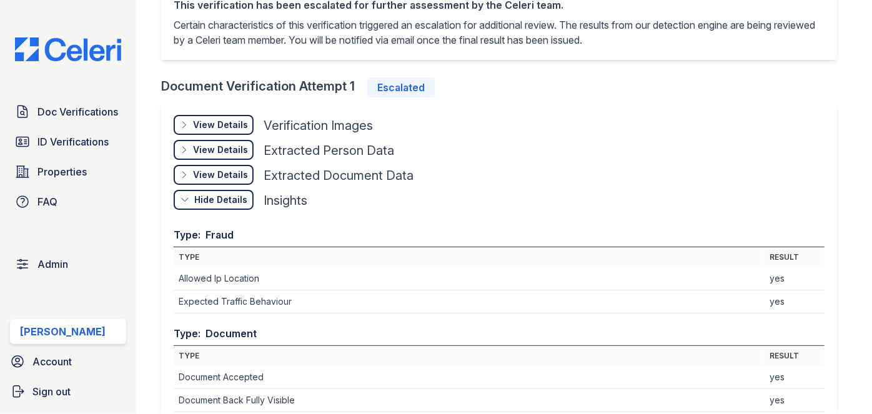
scroll to position [738, 0]
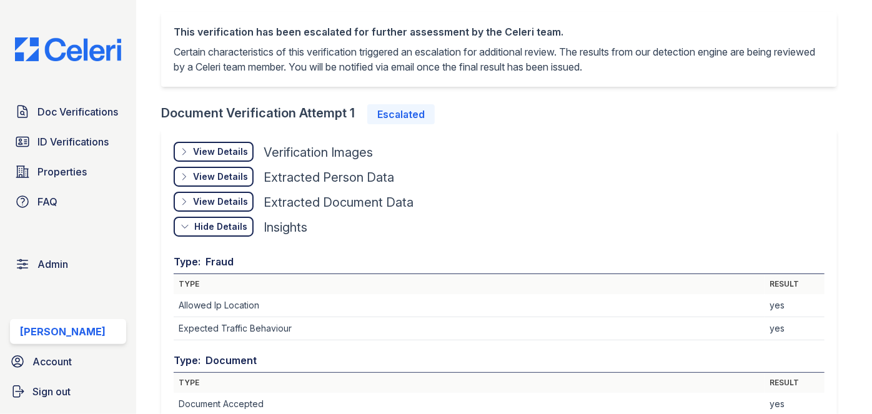
click at [242, 142] on div "View Details Details" at bounding box center [214, 152] width 80 height 20
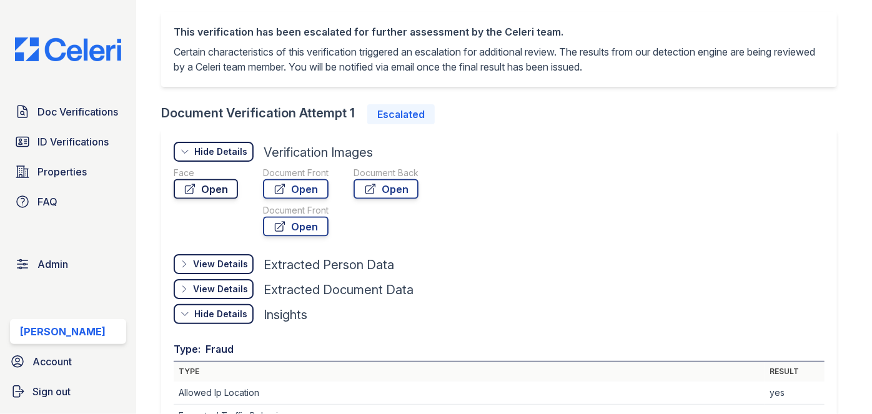
click at [227, 187] on link "Open" at bounding box center [206, 189] width 64 height 20
click at [321, 182] on link "Open" at bounding box center [296, 189] width 66 height 20
click at [317, 226] on link "Open" at bounding box center [296, 227] width 66 height 20
click at [386, 192] on link "Open" at bounding box center [386, 189] width 65 height 20
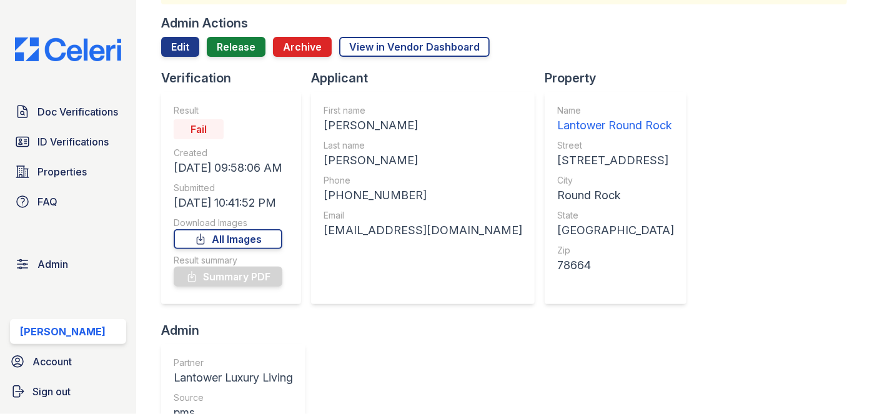
scroll to position [0, 0]
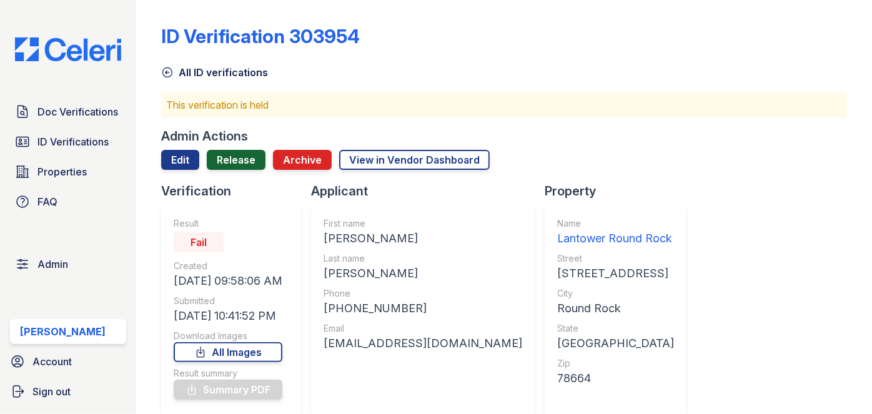
click at [247, 162] on link "Release" at bounding box center [236, 160] width 59 height 20
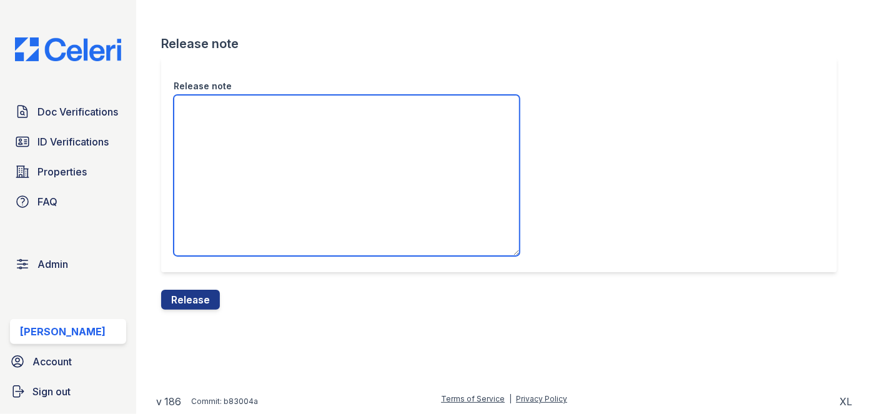
click at [246, 125] on textarea "Release note" at bounding box center [347, 175] width 346 height 161
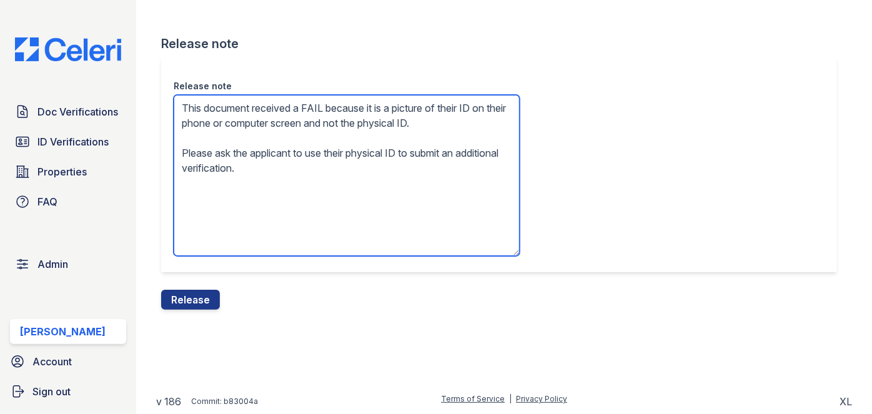
type textarea "This document received a FAIL because it is a picture of their ID on their phon…"
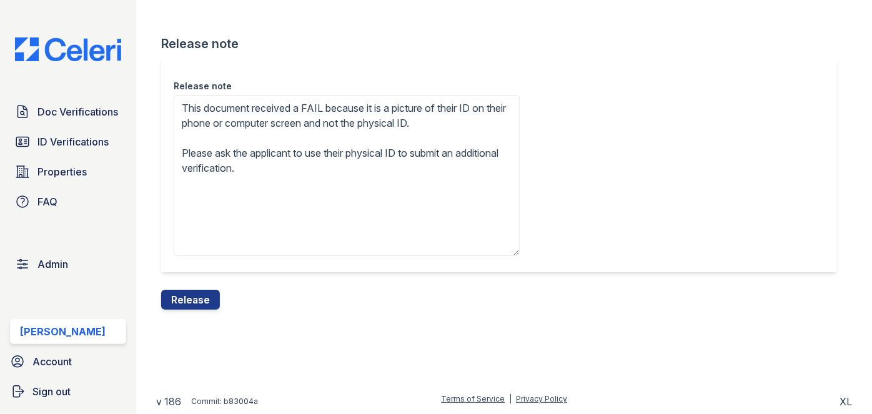
click at [208, 302] on button "Release" at bounding box center [190, 300] width 59 height 20
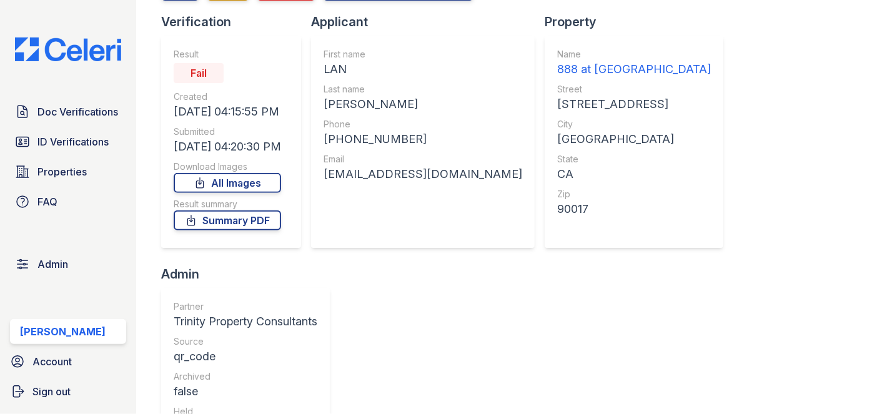
scroll to position [126, 0]
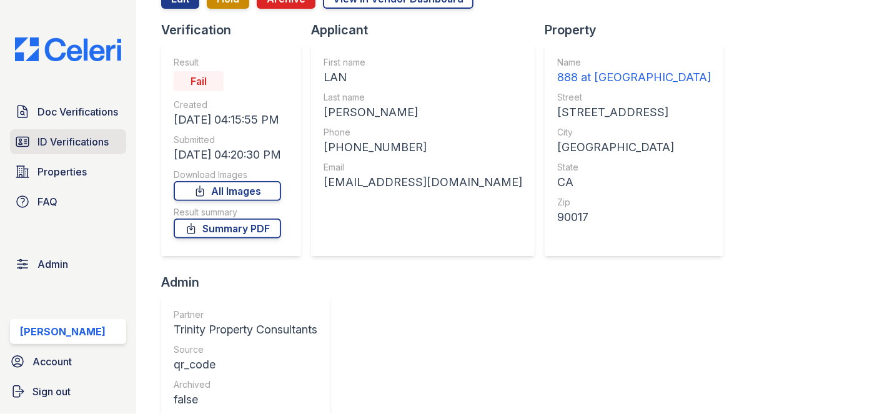
click at [46, 139] on span "ID Verifications" at bounding box center [72, 141] width 71 height 15
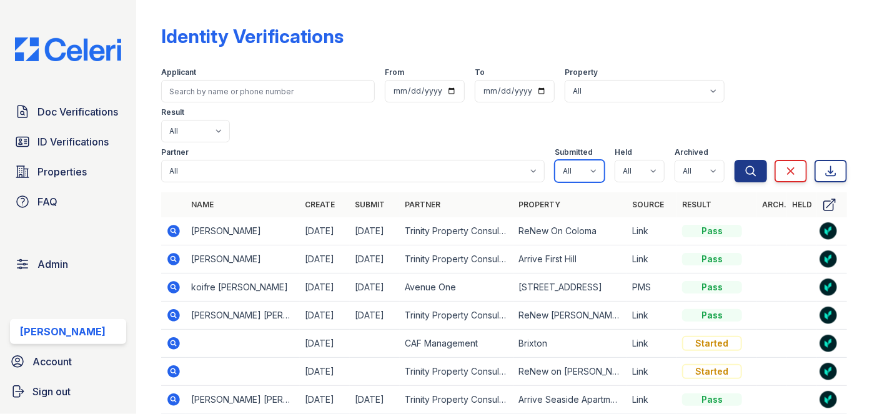
click at [585, 160] on select "All true false" at bounding box center [580, 171] width 50 height 22
select select "true"
click at [555, 160] on select "All true false" at bounding box center [580, 171] width 50 height 22
click at [651, 160] on select "All true false" at bounding box center [640, 171] width 50 height 22
select select "true"
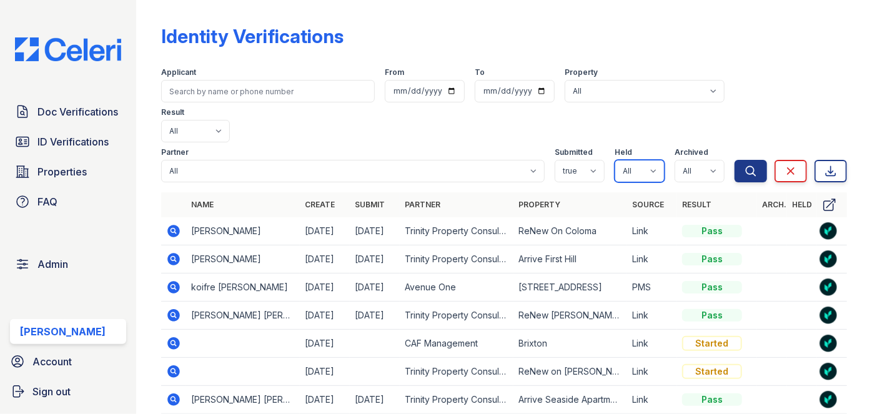
click at [615, 160] on select "All true false" at bounding box center [640, 171] width 50 height 22
click at [680, 160] on select "All true false" at bounding box center [700, 171] width 50 height 22
select select "false"
click at [675, 160] on select "All true false" at bounding box center [700, 171] width 50 height 22
click at [735, 160] on button "Search" at bounding box center [751, 171] width 32 height 22
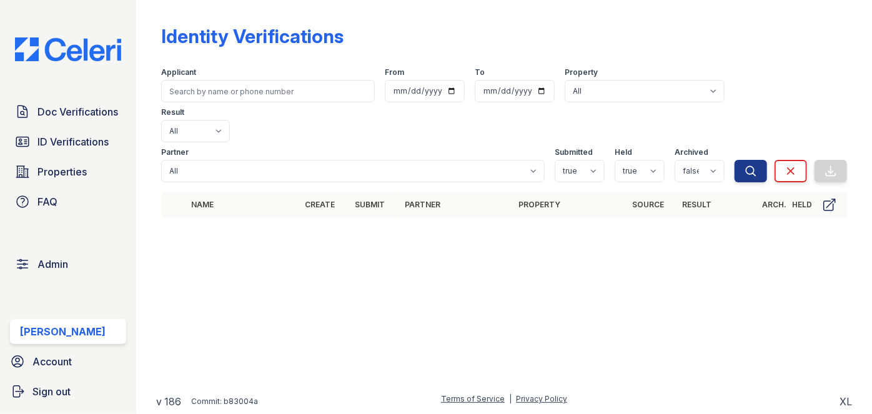
drag, startPoint x: 149, startPoint y: 10, endPoint x: 153, endPoint y: 2, distance: 9.2
click at [149, 10] on div "Identity Verifications Filter Applicant From To Property All 0000 [PERSON_NAME]…" at bounding box center [504, 207] width 736 height 414
